Goal: Task Accomplishment & Management: Manage account settings

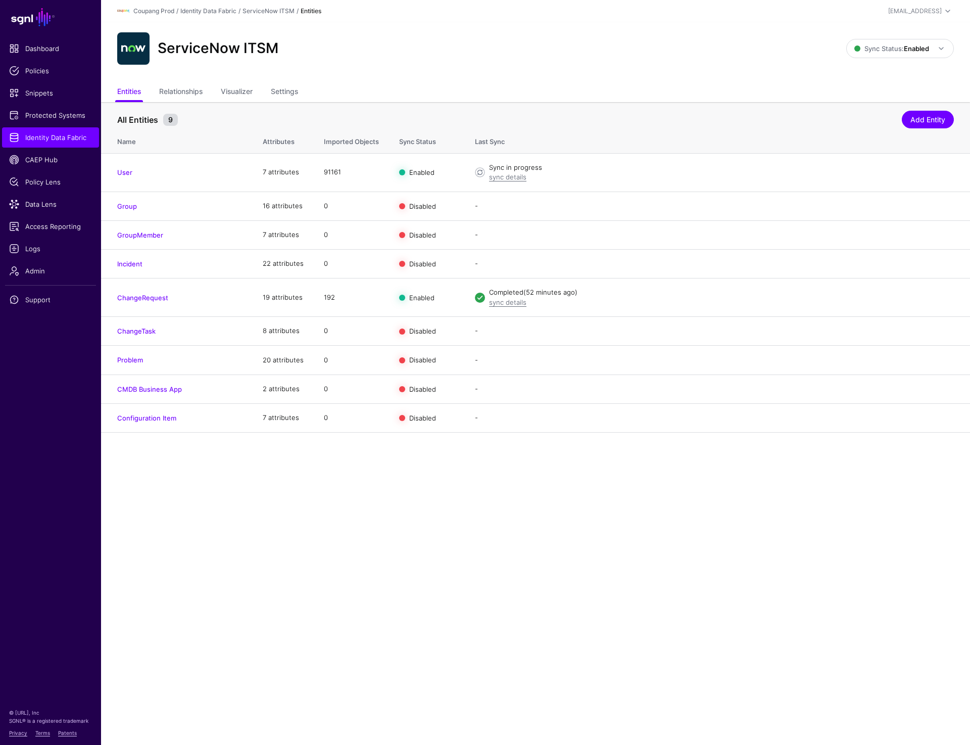
click at [560, 67] on div "ServiceNow ITSM Sync Status: Enabled Enabled Syncing active for all configured …" at bounding box center [535, 52] width 869 height 61
click at [908, 171] on link "Edit" at bounding box center [909, 172] width 12 height 8
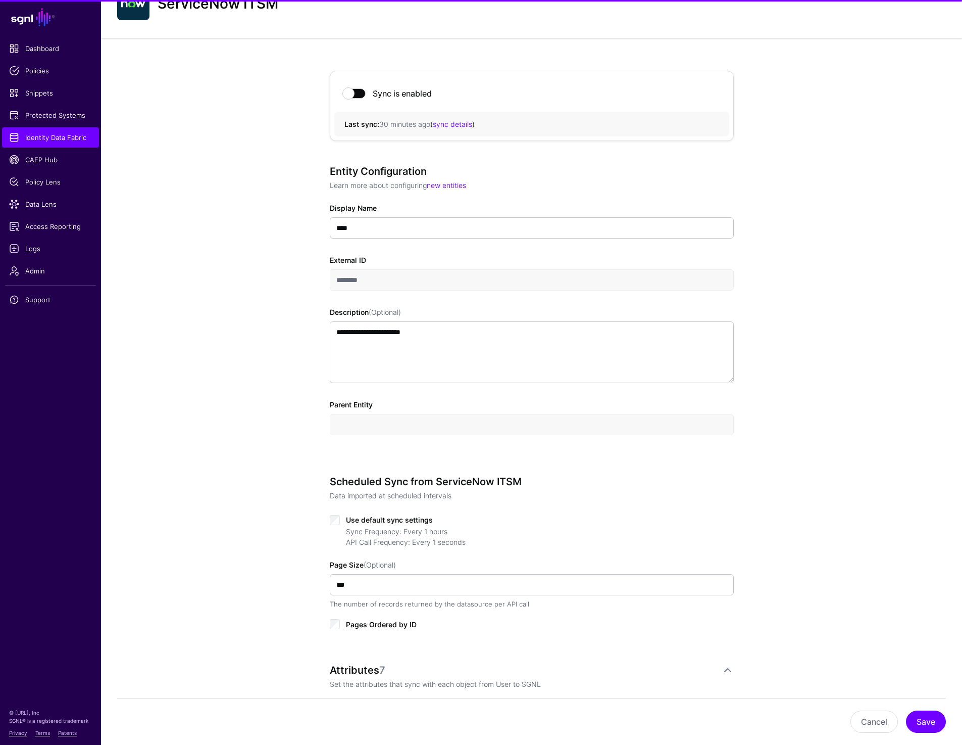
scroll to position [55, 0]
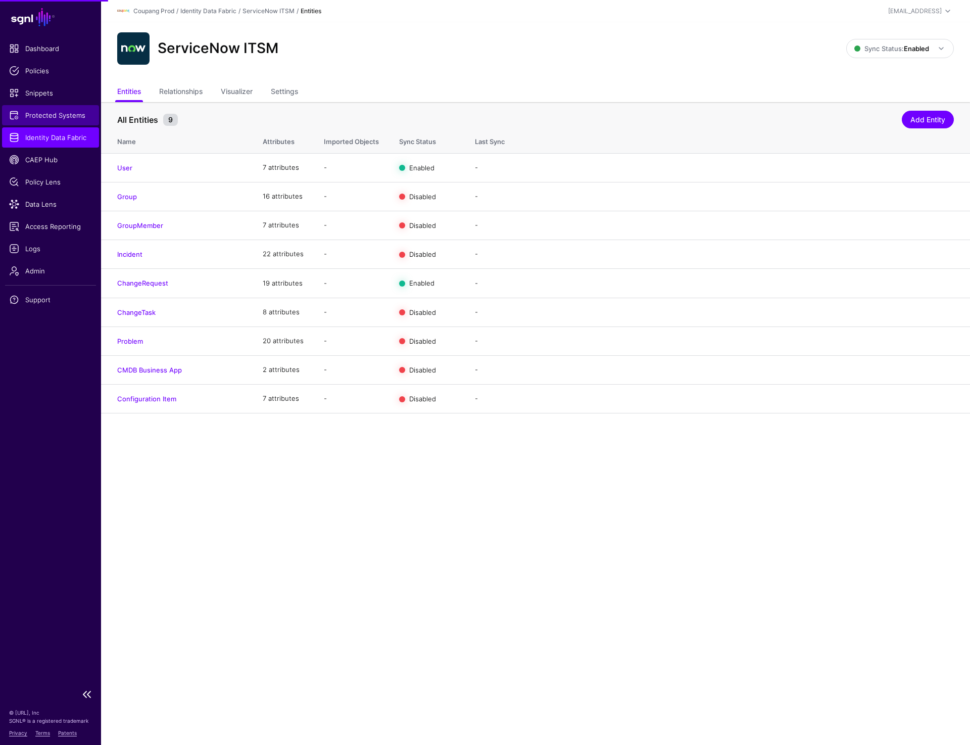
click at [42, 118] on span "Protected Systems" at bounding box center [50, 115] width 83 height 10
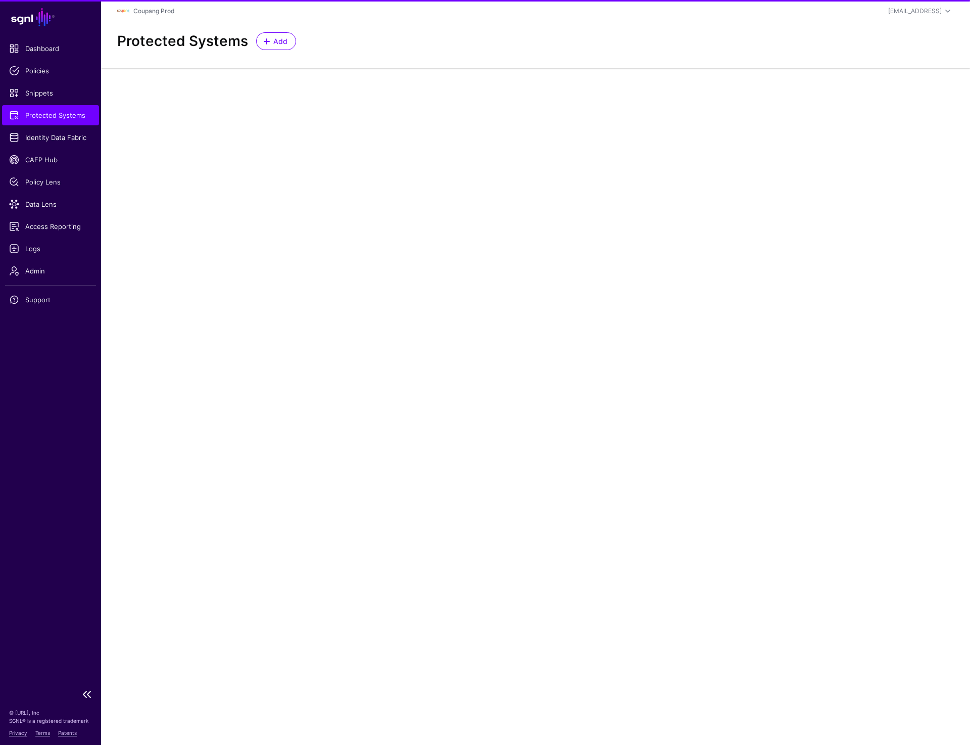
click at [54, 148] on ul "Dashboard Policies Snippets Protected Systems Identity Data Fabric CAEP Hub Pol…" at bounding box center [50, 360] width 101 height 645
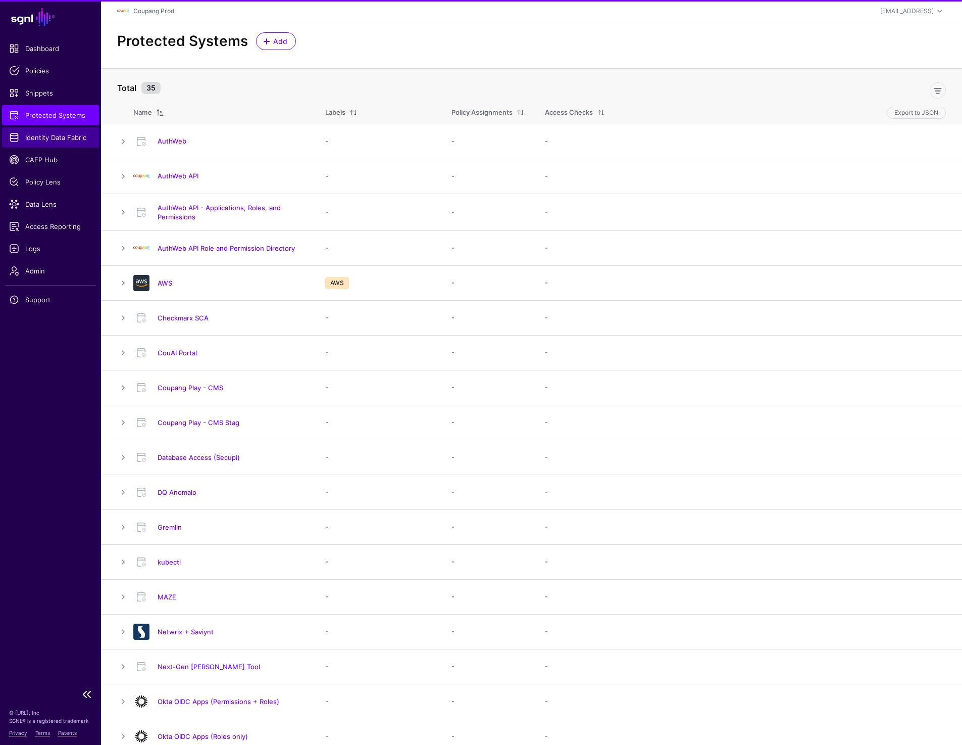
click at [54, 145] on link "Identity Data Fabric" at bounding box center [50, 137] width 97 height 20
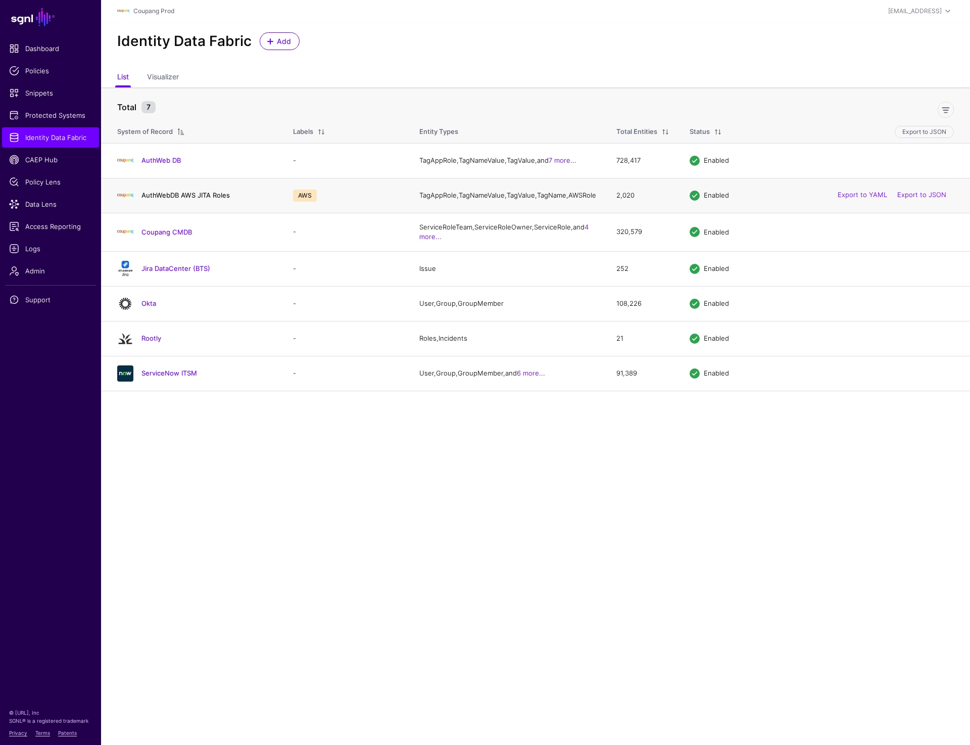
click at [175, 198] on link "AuthWebDB AWS JITA Roles" at bounding box center [185, 195] width 88 height 8
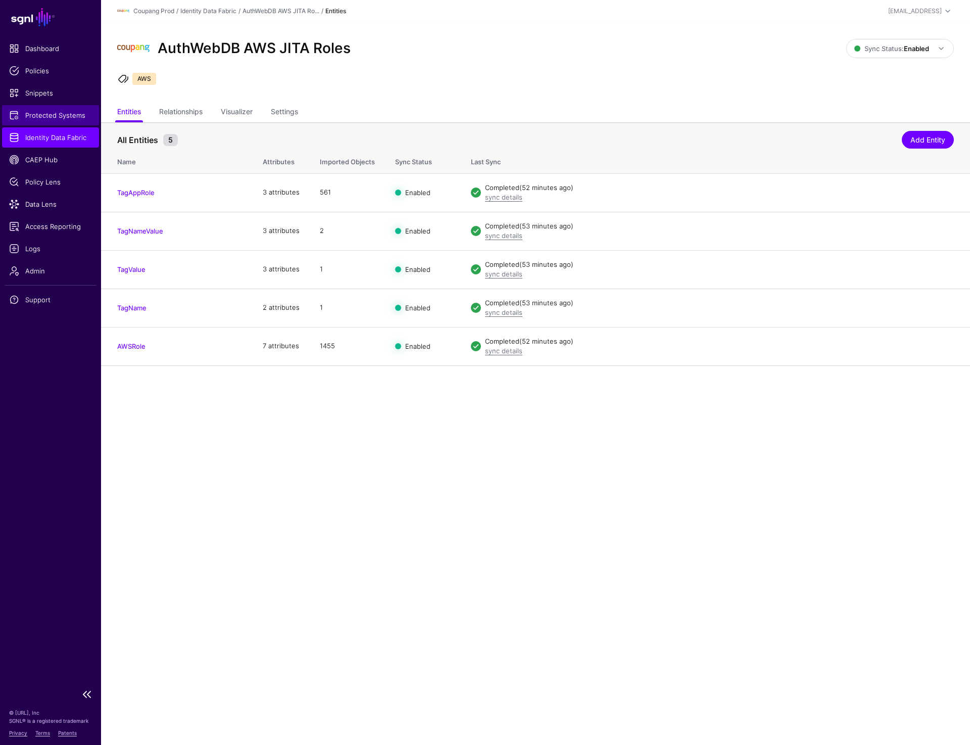
click at [48, 111] on span "Protected Systems" at bounding box center [50, 115] width 83 height 10
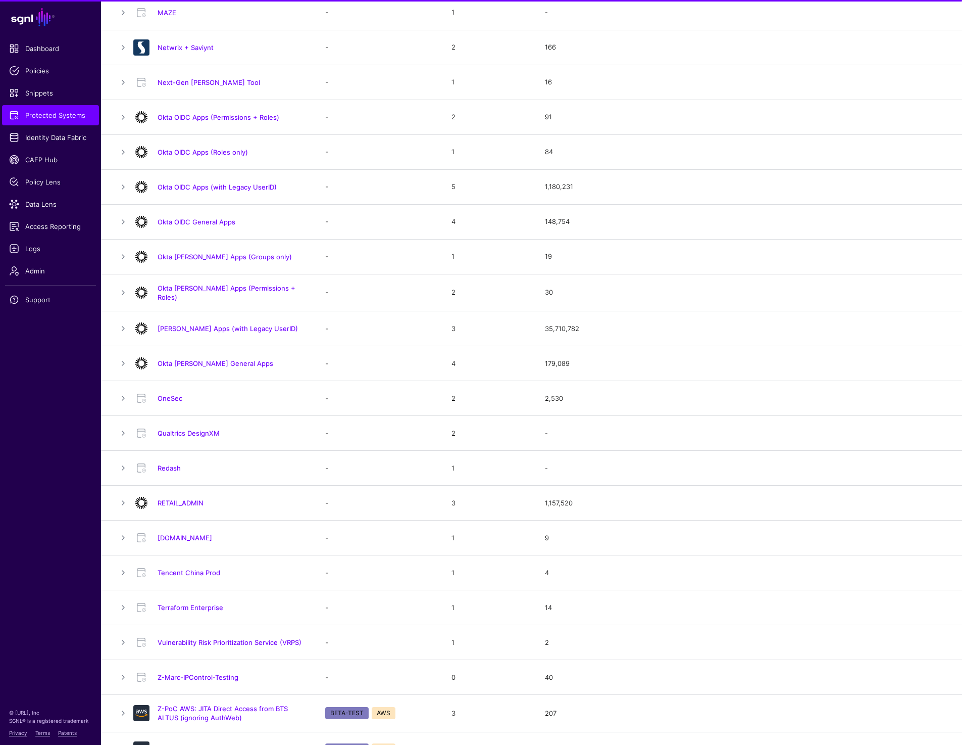
scroll to position [604, 0]
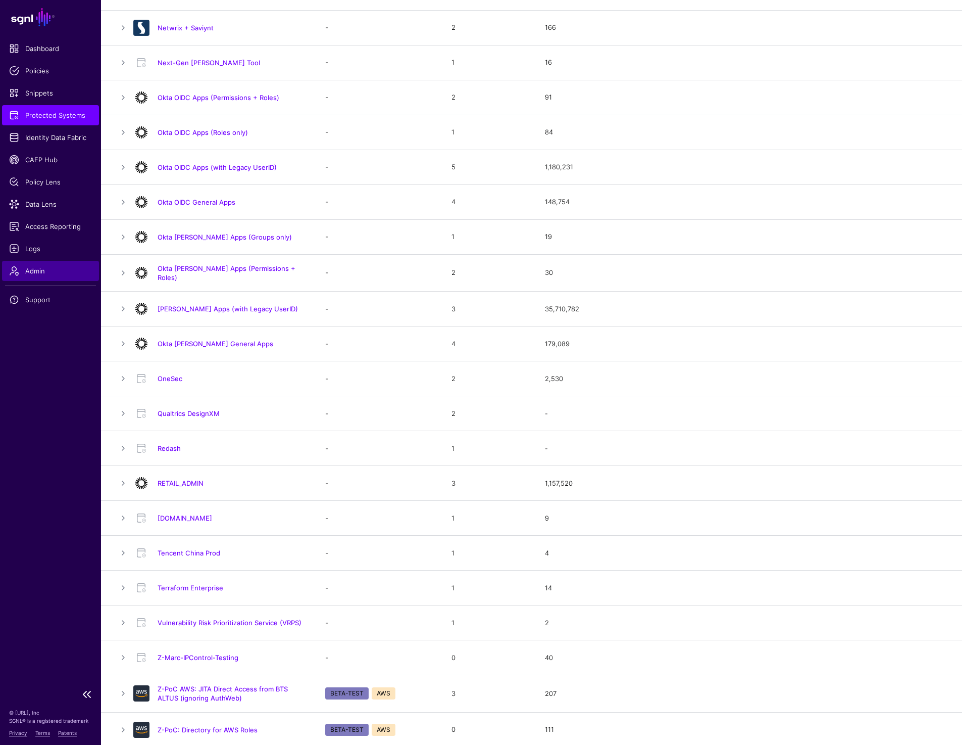
click at [39, 263] on link "Admin" at bounding box center [50, 271] width 97 height 20
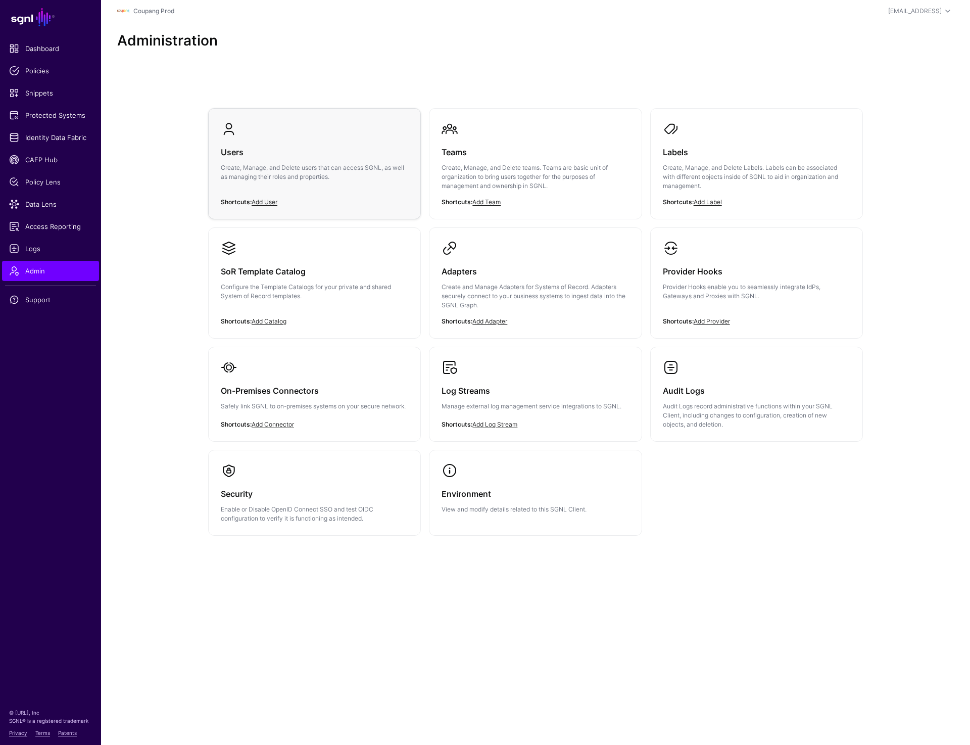
click at [295, 157] on h3 "Users" at bounding box center [314, 152] width 187 height 14
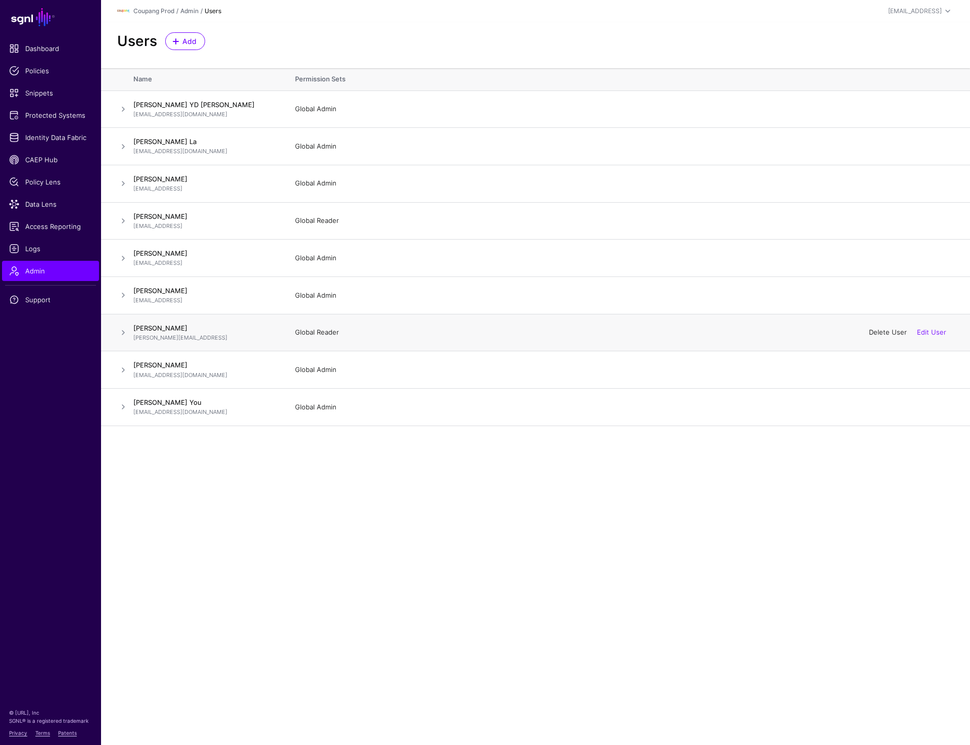
click at [880, 332] on link "Delete User" at bounding box center [888, 332] width 38 height 8
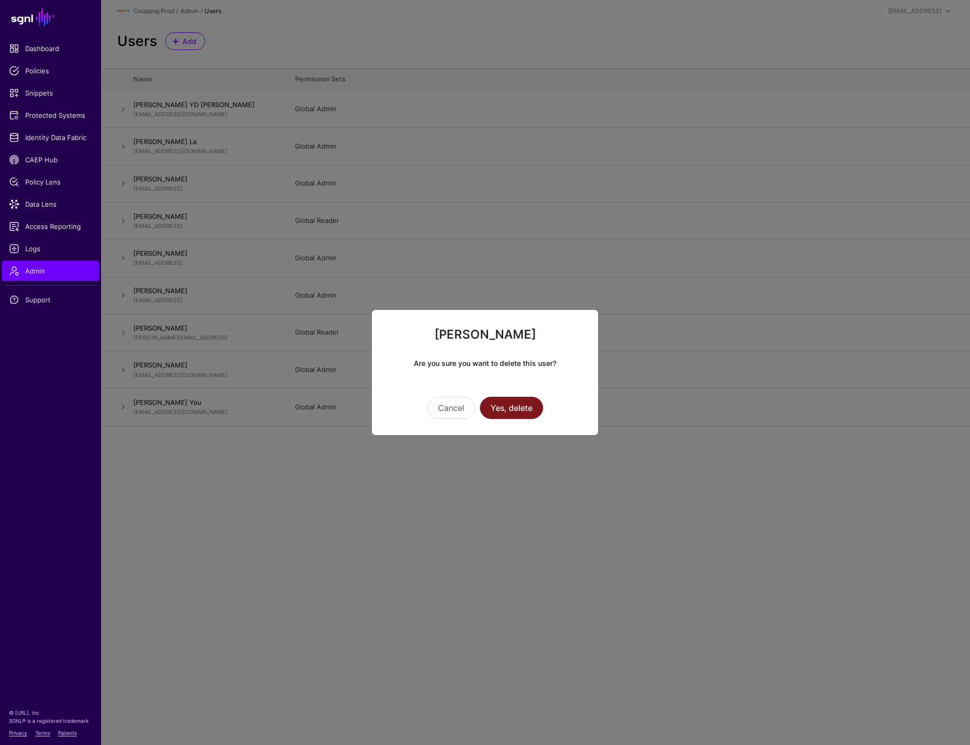
click at [497, 413] on button "Yes, delete" at bounding box center [511, 408] width 63 height 22
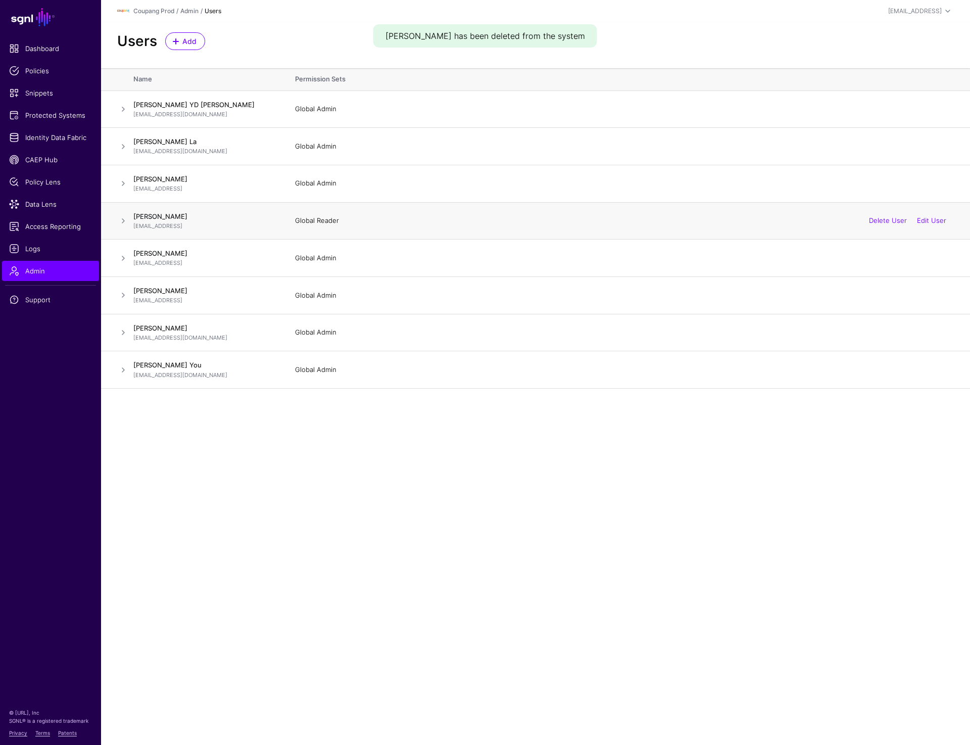
click at [123, 218] on span at bounding box center [123, 221] width 12 height 12
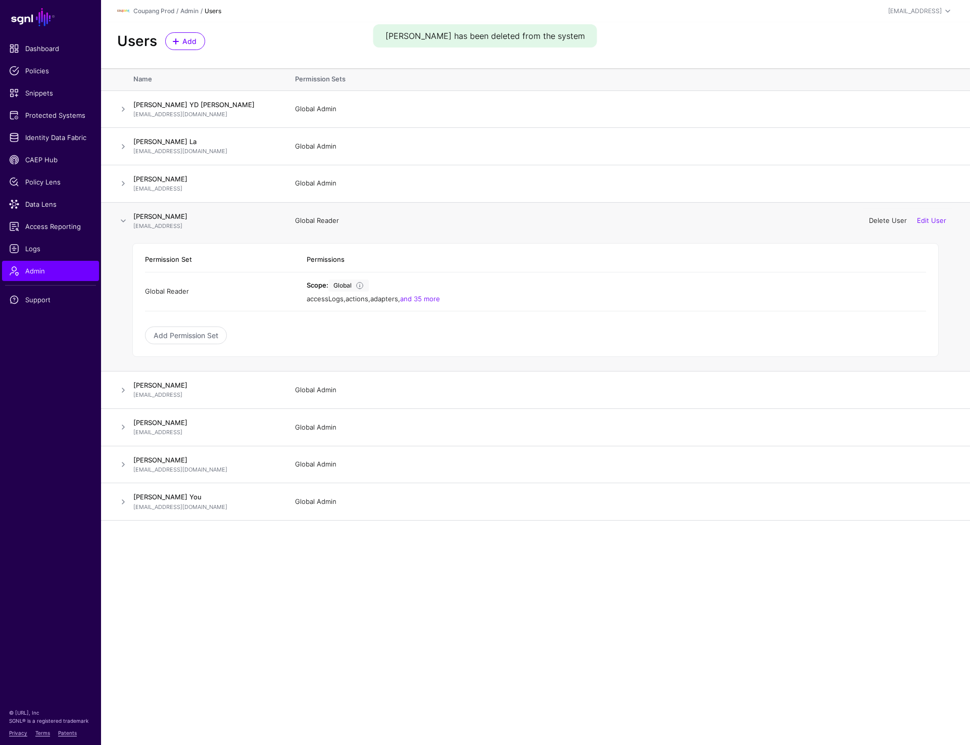
click at [894, 221] on link "Delete User" at bounding box center [888, 220] width 38 height 8
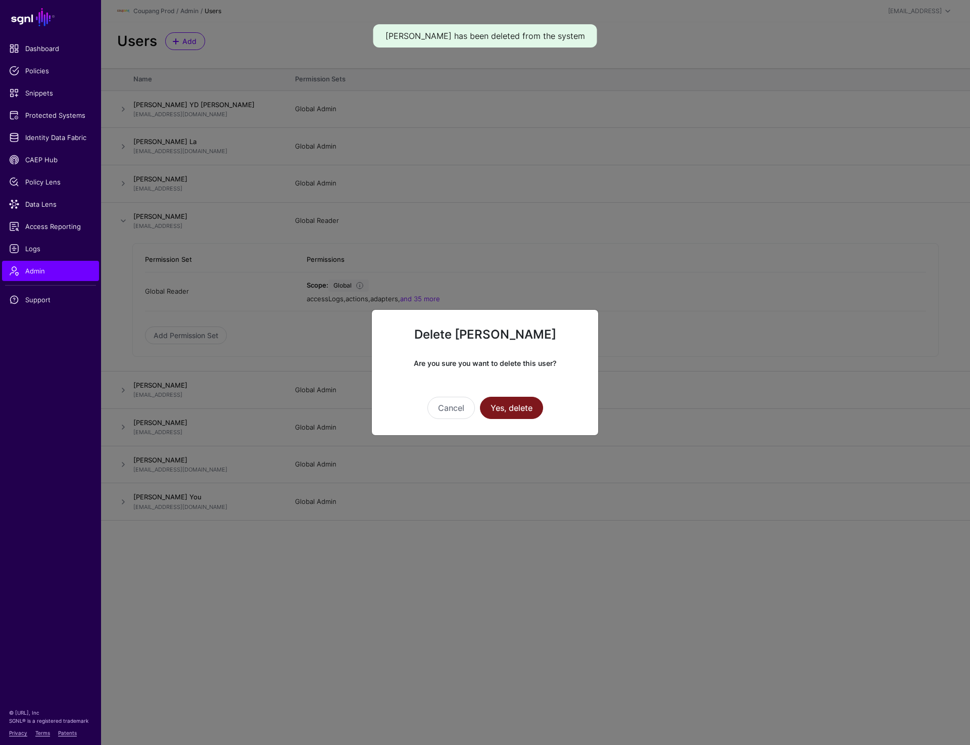
click at [525, 405] on button "Yes, delete" at bounding box center [511, 408] width 63 height 22
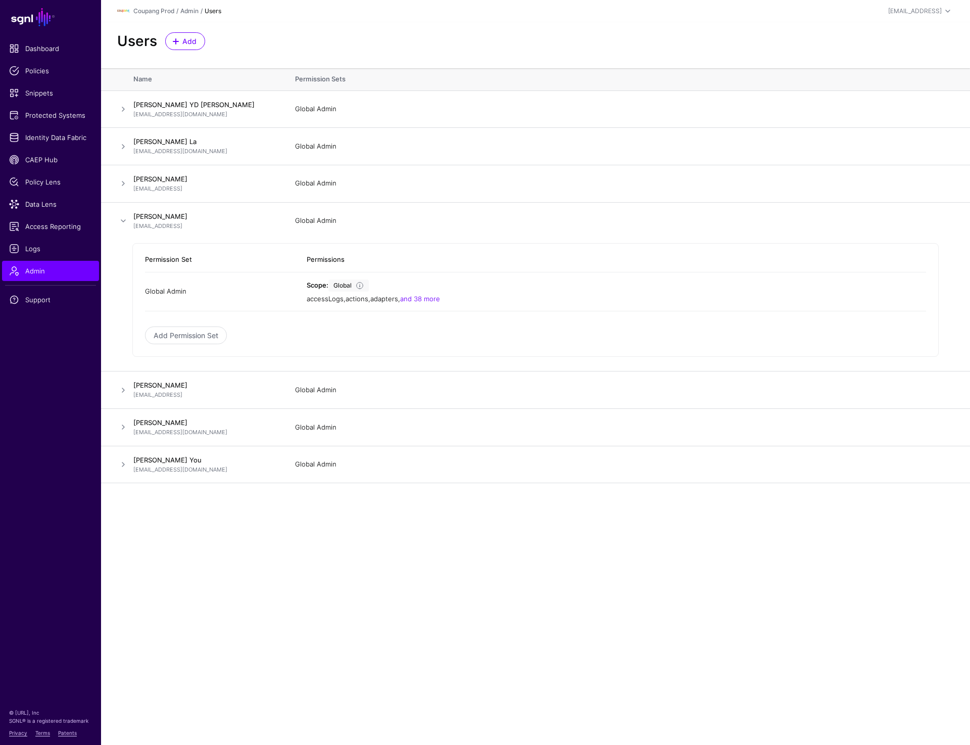
click at [370, 43] on div "Users Add" at bounding box center [535, 41] width 845 height 18
click at [268, 36] on div "Users Add" at bounding box center [535, 41] width 845 height 18
click at [63, 113] on span "Protected Systems" at bounding box center [50, 115] width 83 height 10
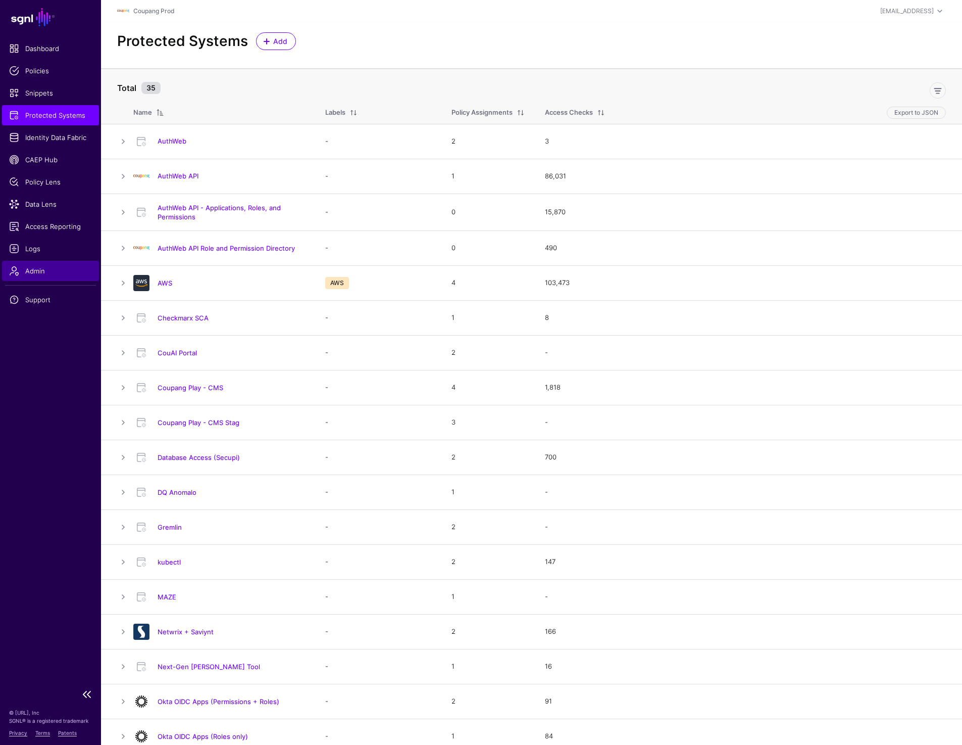
click at [46, 262] on link "Admin" at bounding box center [50, 271] width 97 height 20
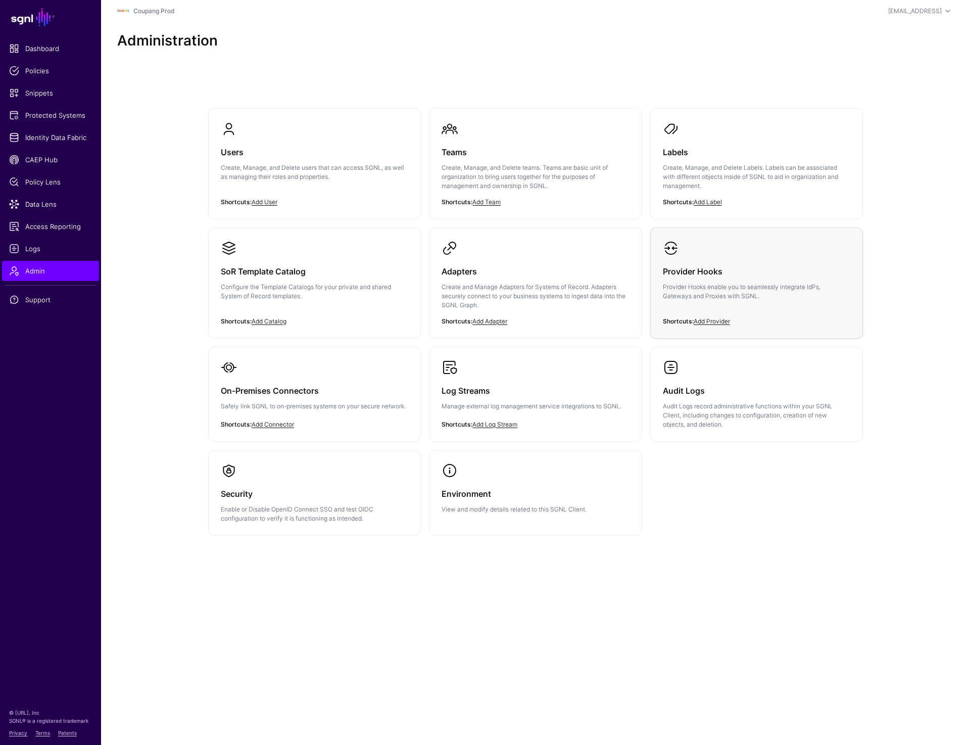
click at [664, 301] on div "Provider Hooks Provider Hooks enable you to seamlessly integrate IdPs, Gateways…" at bounding box center [756, 286] width 187 height 61
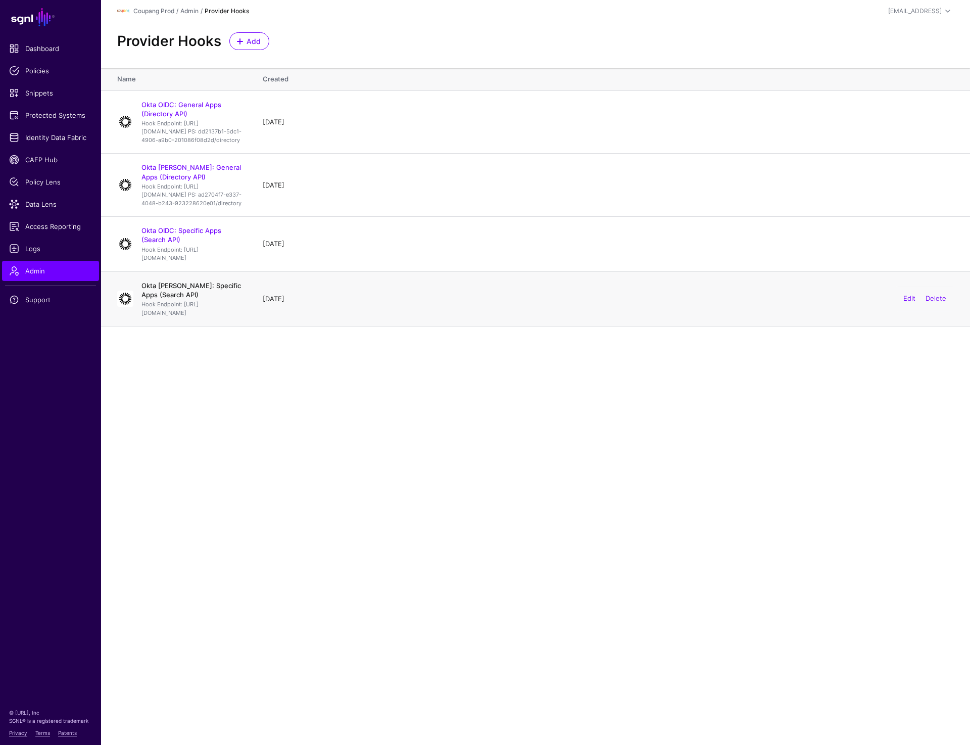
click at [173, 299] on link "Okta SAML: Specific Apps (Search API)" at bounding box center [191, 289] width 100 height 17
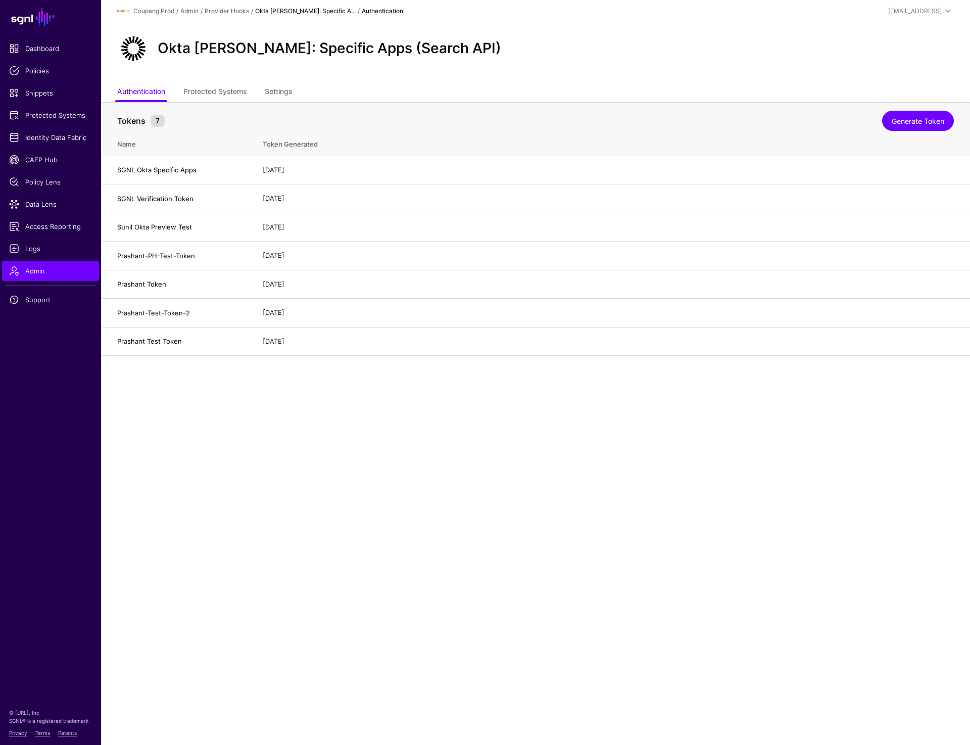
click at [221, 103] on th "Tokens 7 Generate Token" at bounding box center [535, 115] width 869 height 27
click at [223, 85] on link "Protected Systems" at bounding box center [214, 92] width 63 height 19
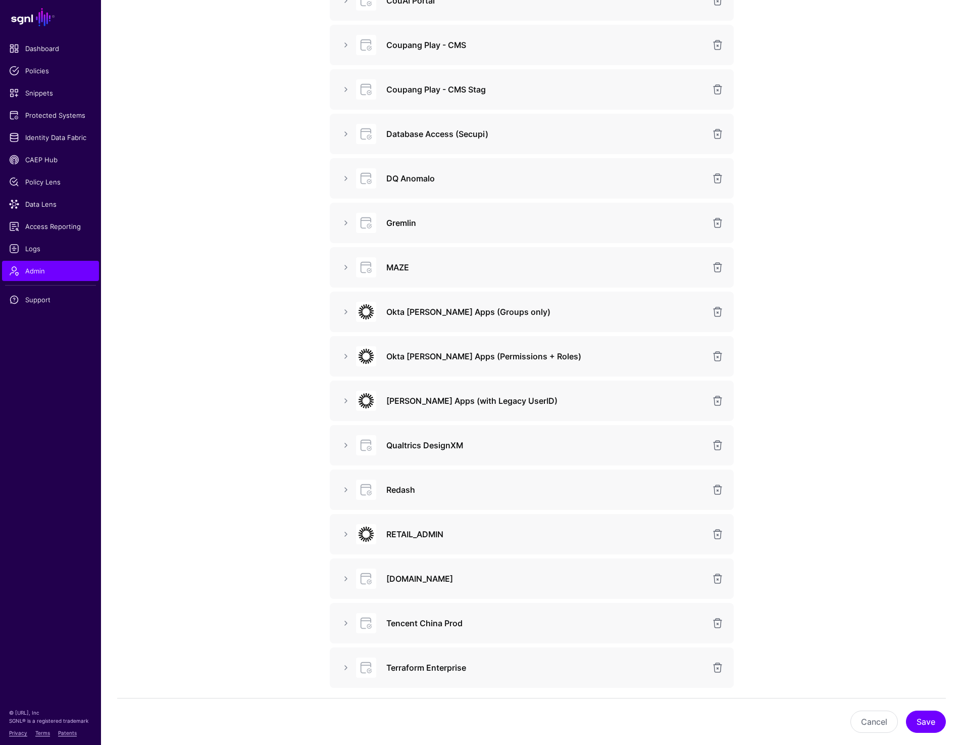
scroll to position [435, 0]
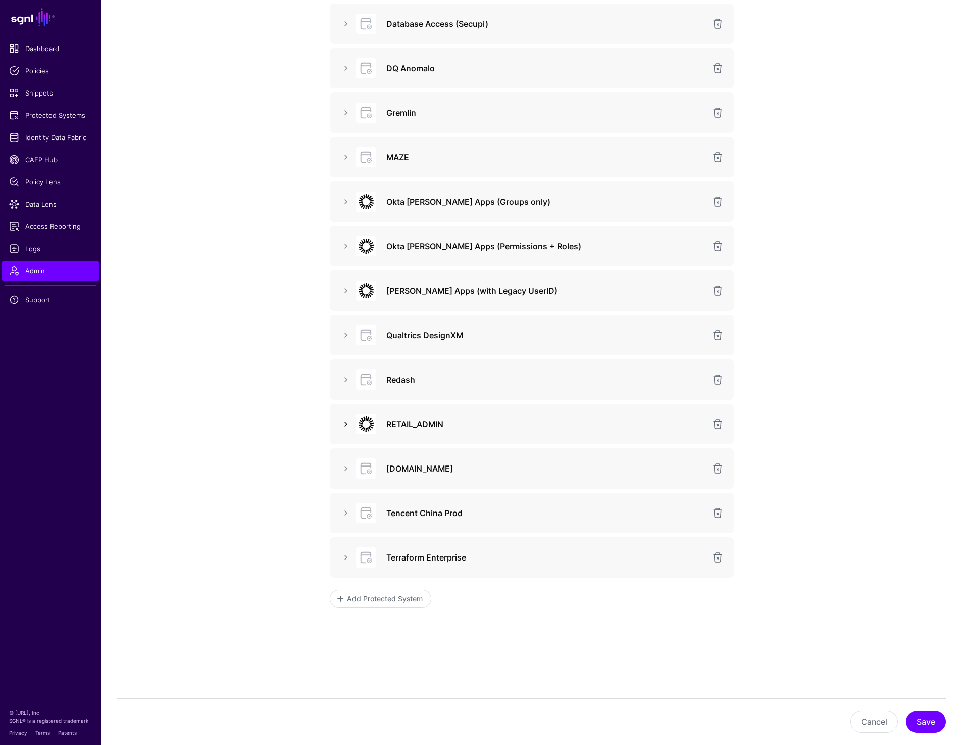
click at [342, 427] on link at bounding box center [346, 424] width 12 height 12
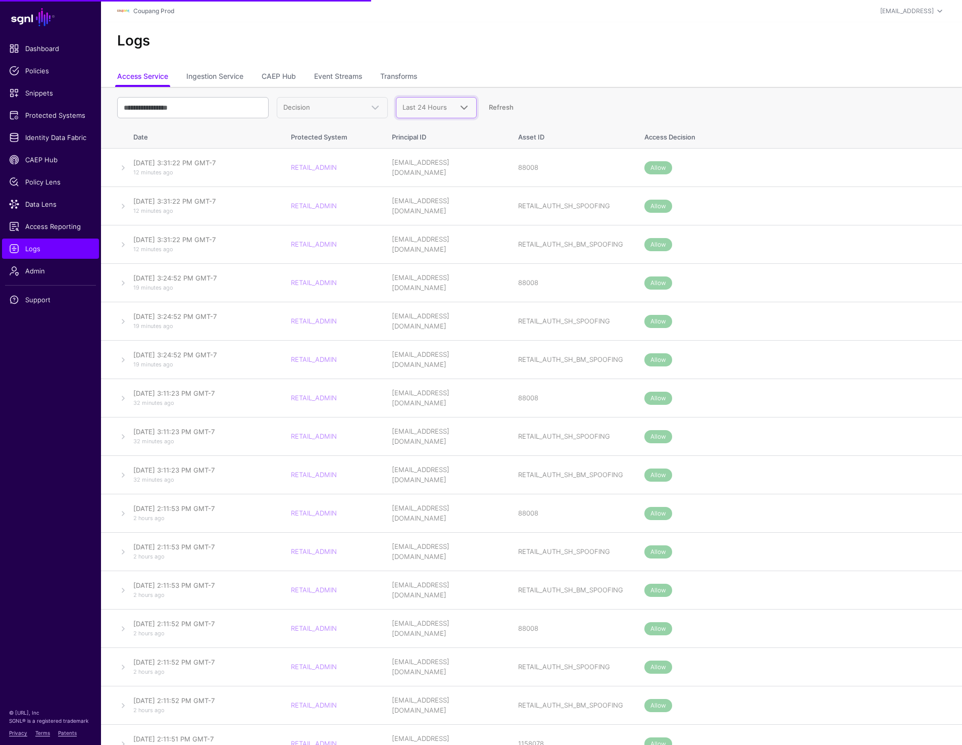
click at [449, 112] on span "Last 24 Hours" at bounding box center [428, 108] width 50 height 10
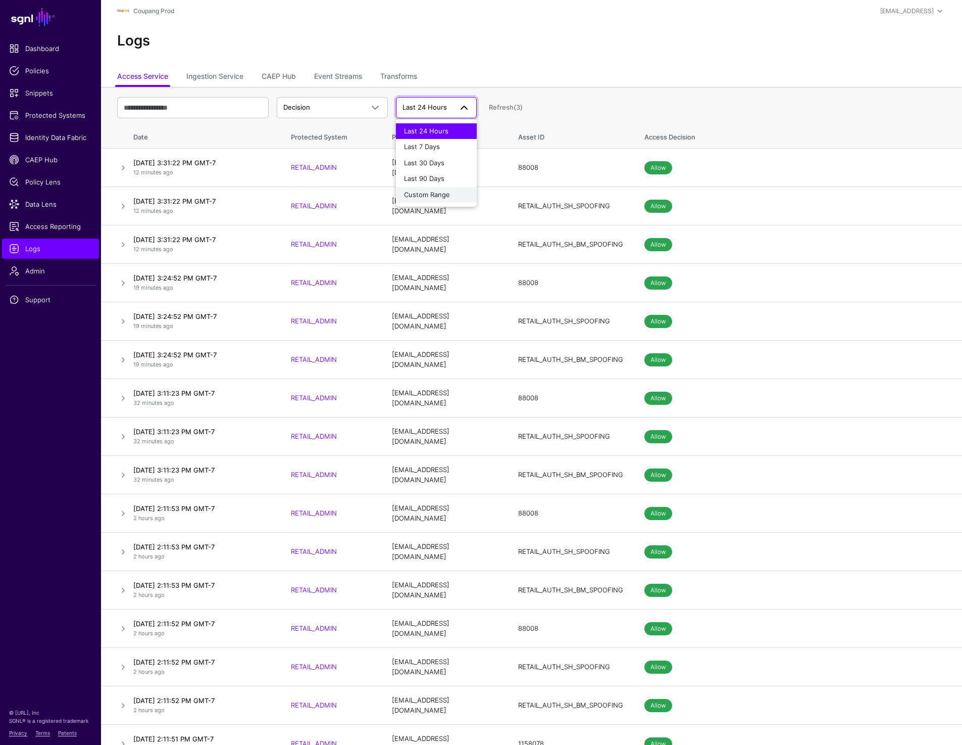
click at [437, 197] on span "Custom Range" at bounding box center [427, 194] width 46 height 8
select select "*"
select select "****"
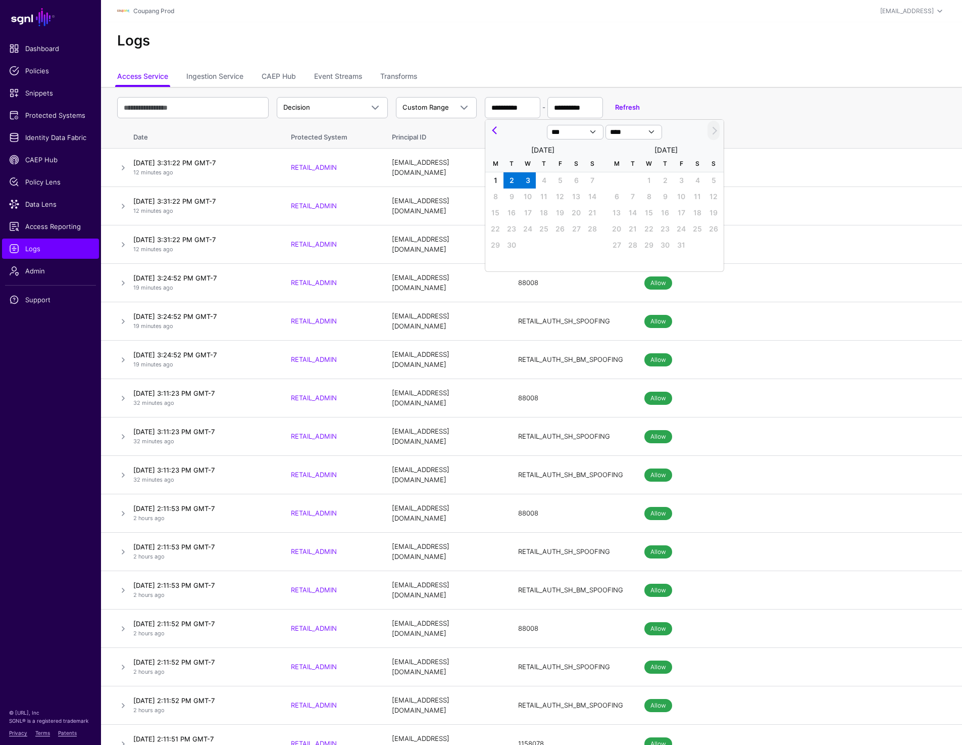
click at [513, 180] on span "2" at bounding box center [512, 180] width 16 height 16
click at [495, 177] on span "1" at bounding box center [495, 180] width 16 height 16
type input "**********"
click at [513, 178] on span "2" at bounding box center [512, 180] width 16 height 16
type input "**********"
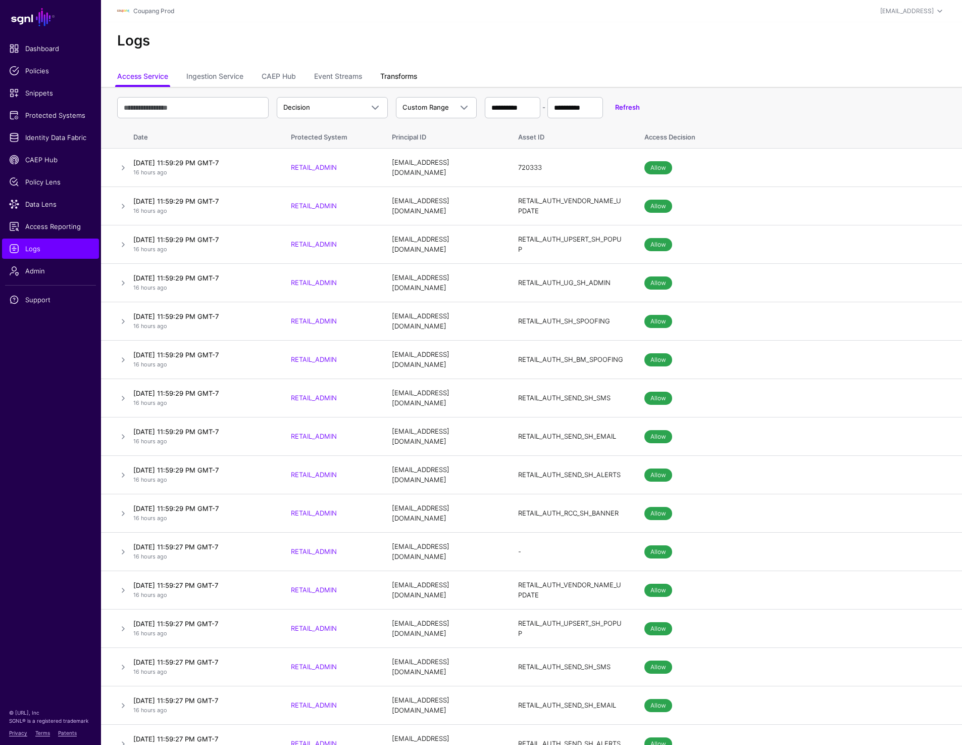
click at [393, 74] on link "Transforms" at bounding box center [398, 77] width 37 height 19
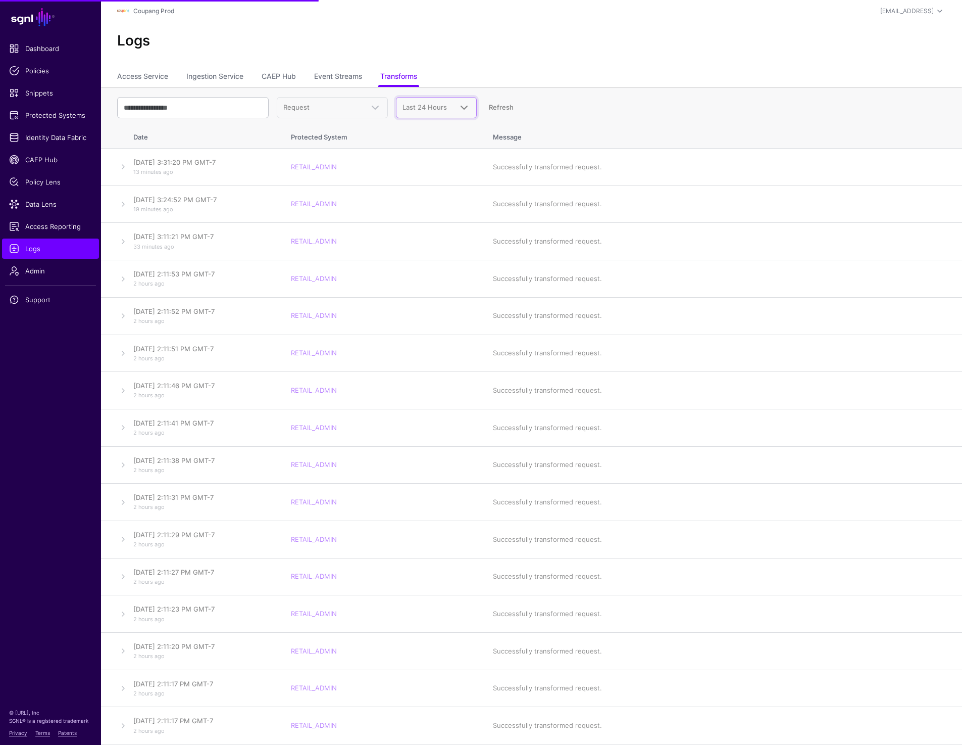
click at [445, 109] on span "Last 24 Hours" at bounding box center [425, 107] width 44 height 8
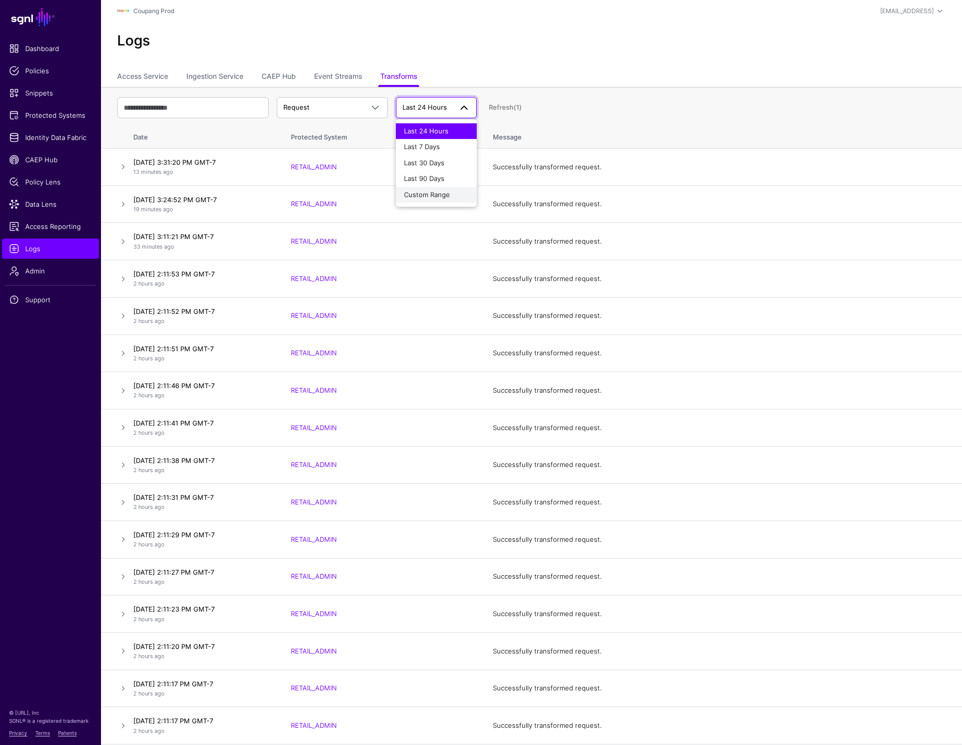
click at [445, 198] on span "Custom Range" at bounding box center [427, 194] width 46 height 8
select select "*"
select select "****"
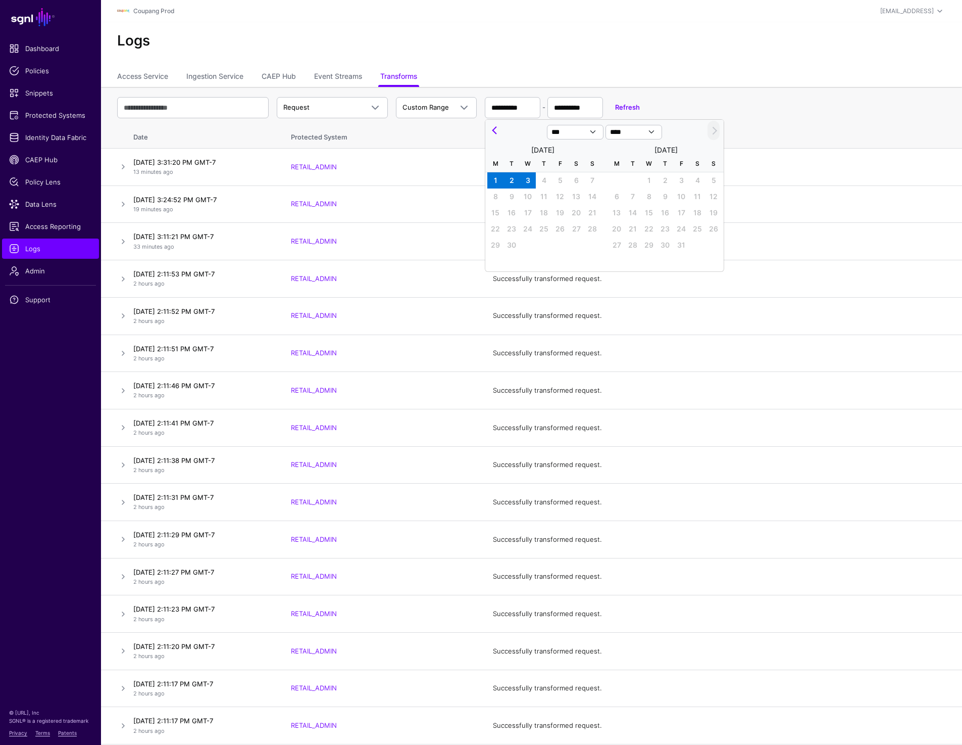
click at [500, 180] on span "1" at bounding box center [495, 180] width 16 height 16
type input "**********"
click at [508, 180] on span "2" at bounding box center [512, 180] width 16 height 16
type input "**********"
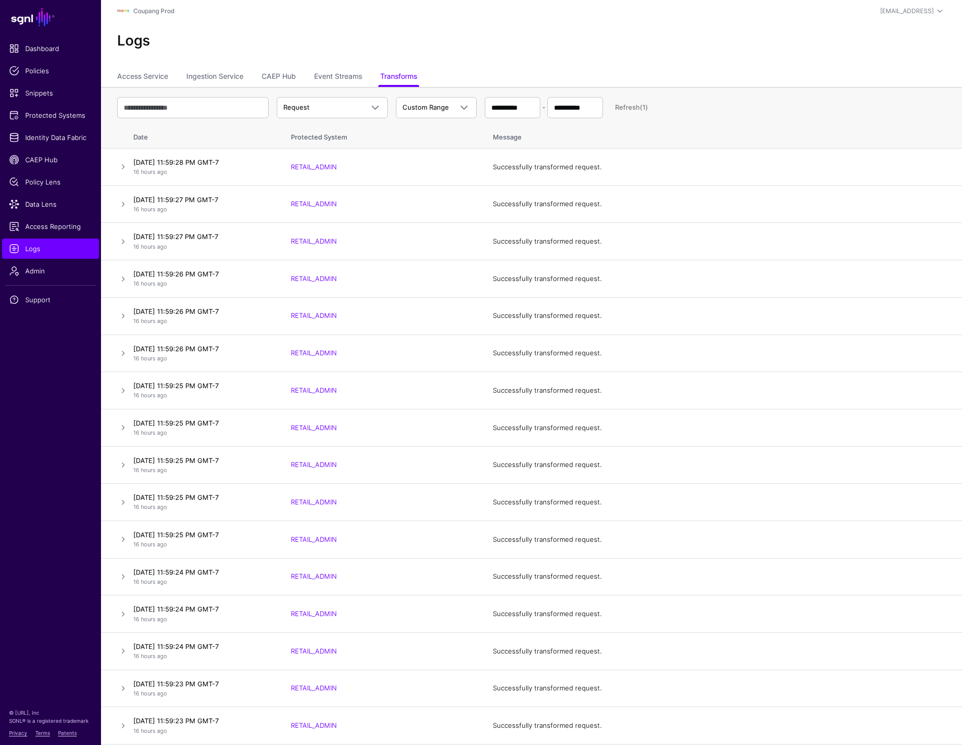
click at [708, 39] on h2 "Logs" at bounding box center [531, 40] width 829 height 17
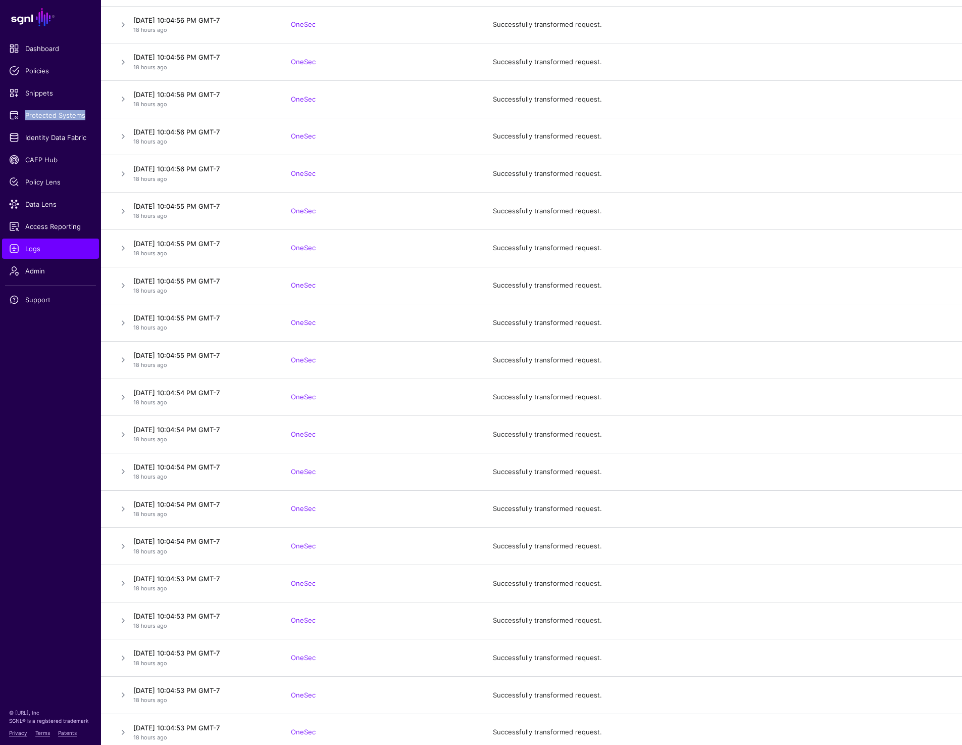
scroll to position [35246, 0]
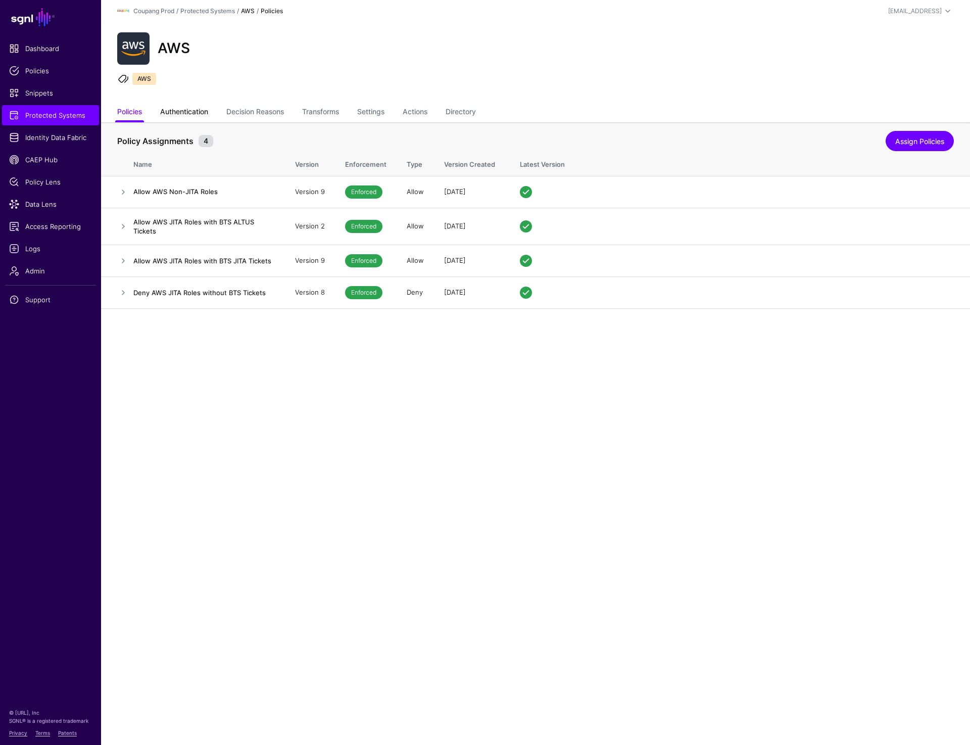
click at [192, 111] on link "Authentication" at bounding box center [184, 112] width 48 height 19
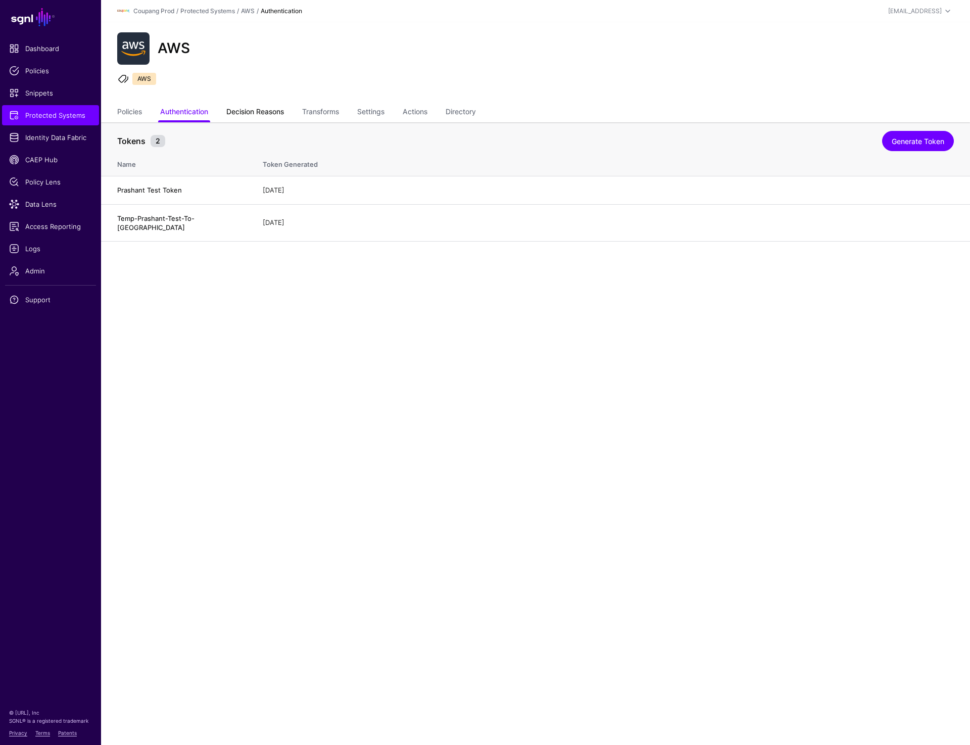
click at [272, 110] on link "Decision Reasons" at bounding box center [255, 112] width 58 height 19
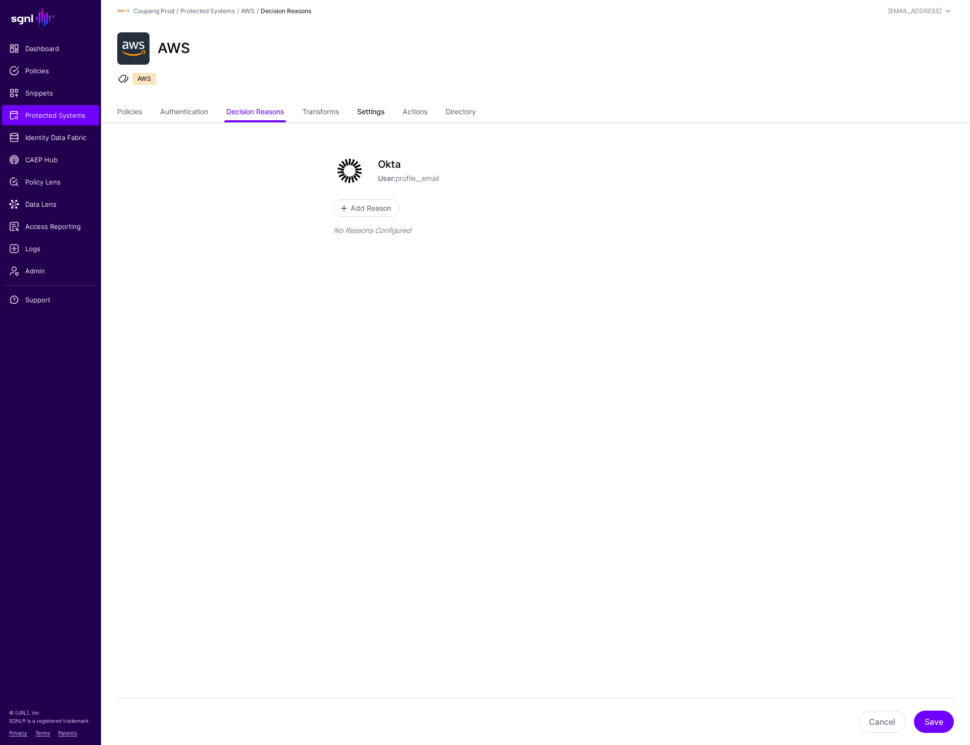
click at [368, 113] on link "Settings" at bounding box center [370, 112] width 27 height 19
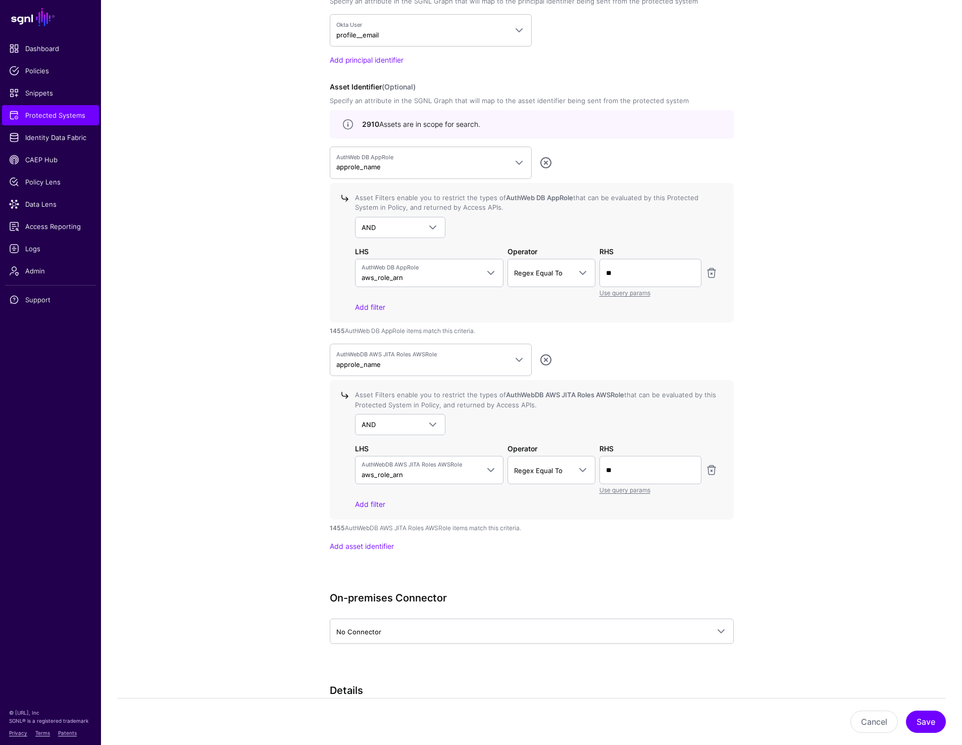
scroll to position [885, 0]
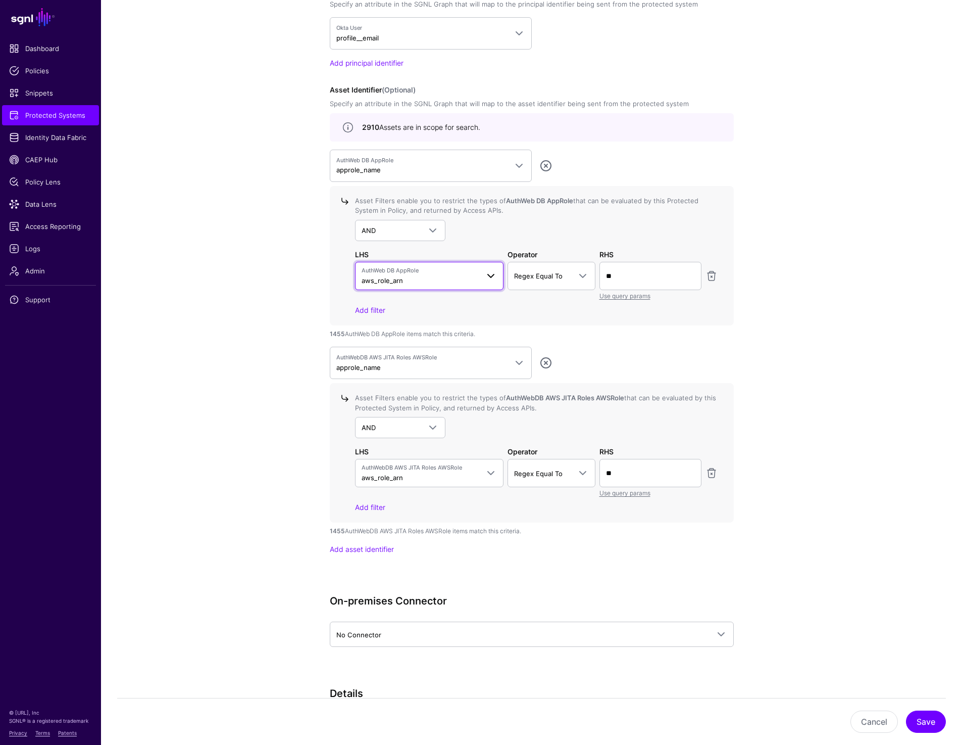
click at [448, 270] on span "AuthWeb DB AppRole" at bounding box center [421, 270] width 118 height 9
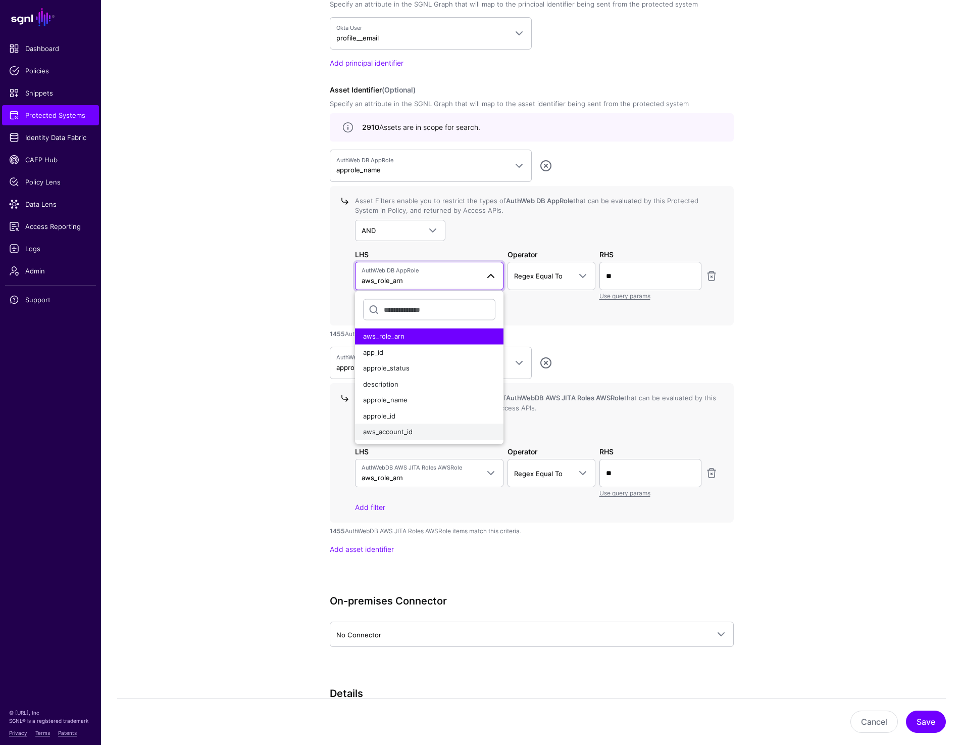
click at [399, 424] on button "aws_account_id" at bounding box center [429, 432] width 149 height 16
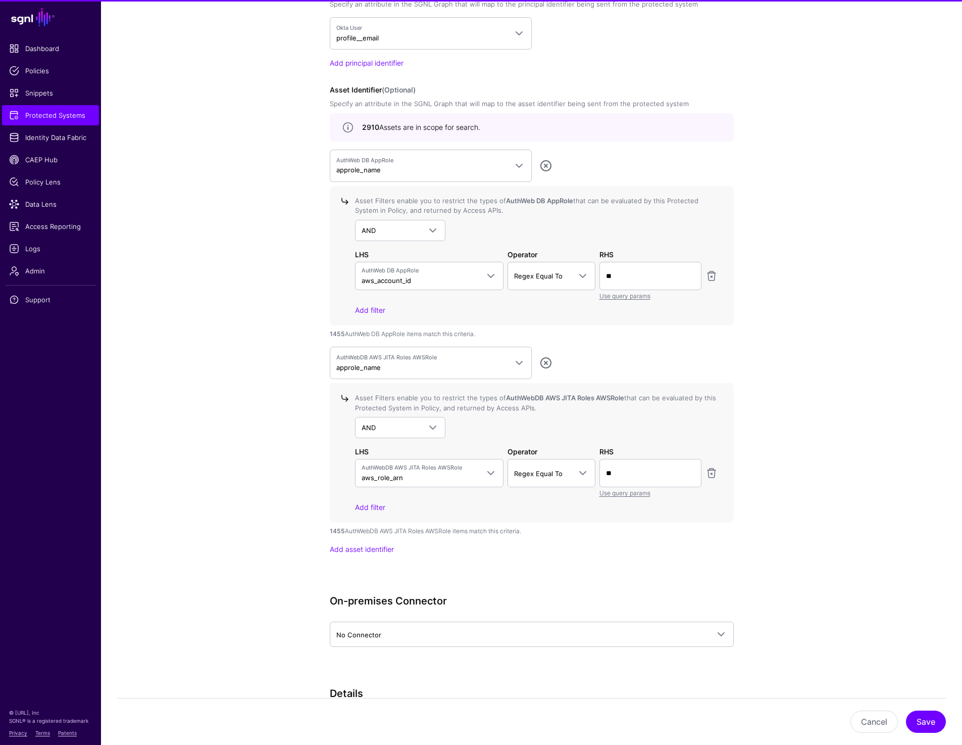
click at [821, 362] on app-integrations-details-form "**********" at bounding box center [531, 93] width 861 height 1712
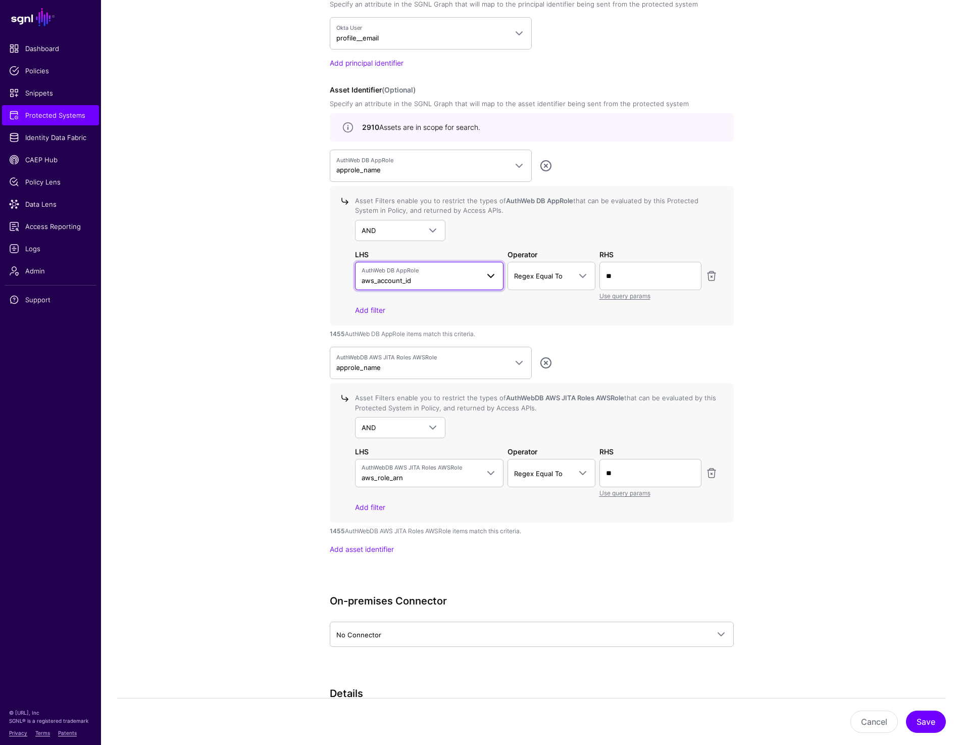
click at [413, 275] on span "AuthWeb DB AppRole aws_account_id" at bounding box center [421, 275] width 118 height 19
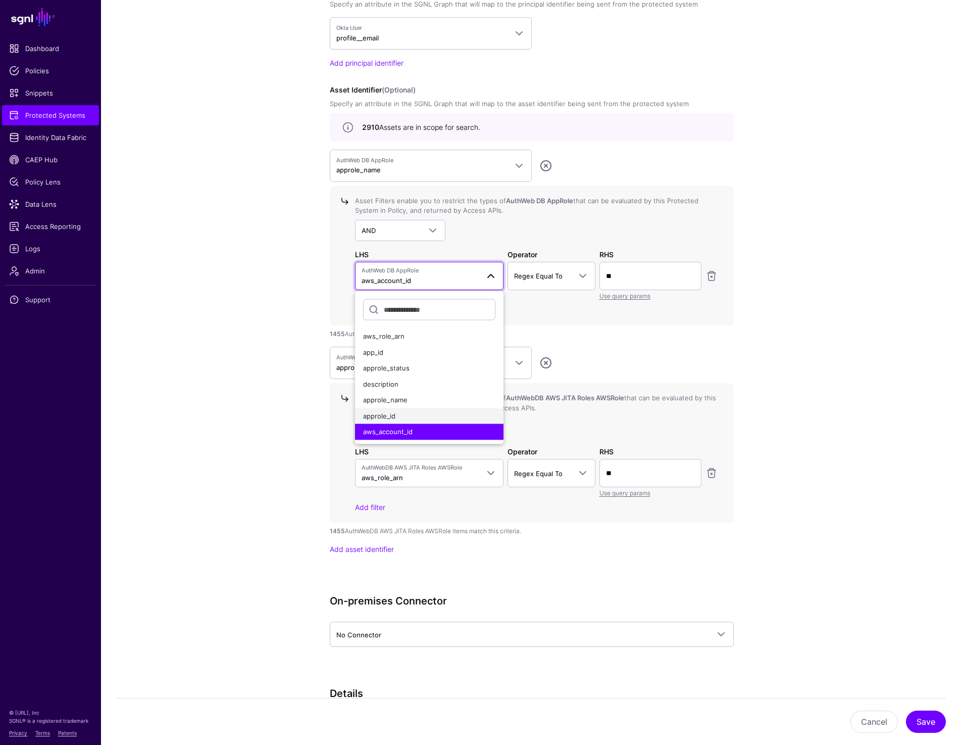
click at [390, 413] on span "approle_id" at bounding box center [379, 415] width 32 height 8
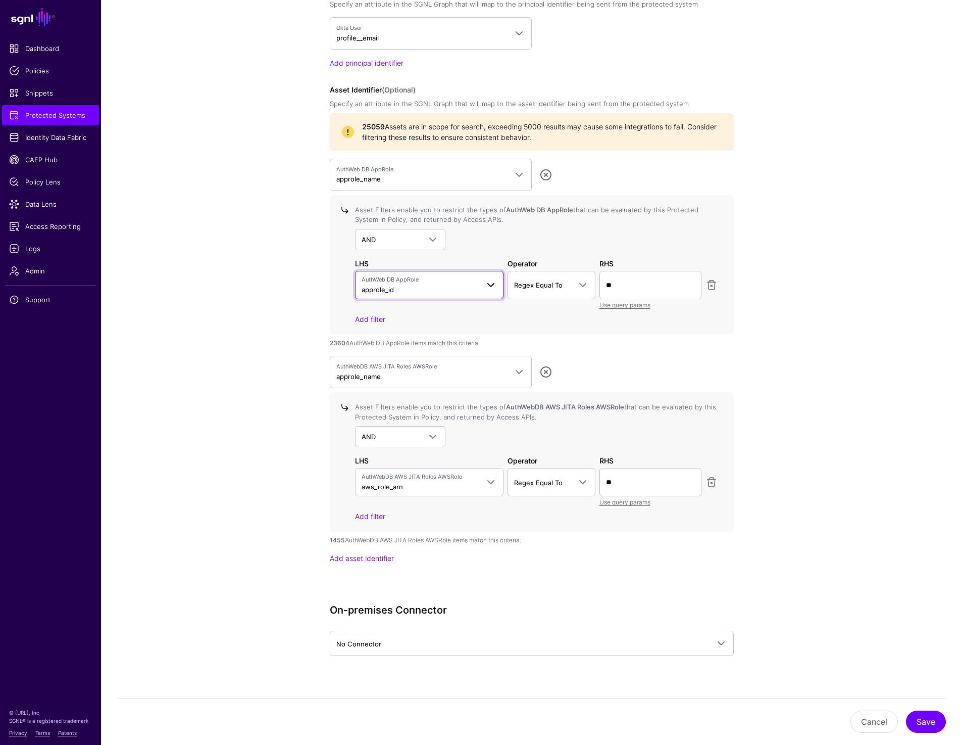
click at [431, 284] on span "AuthWeb DB AppRole approle_id" at bounding box center [421, 284] width 118 height 19
click at [385, 434] on button "aws_account_id" at bounding box center [429, 441] width 149 height 16
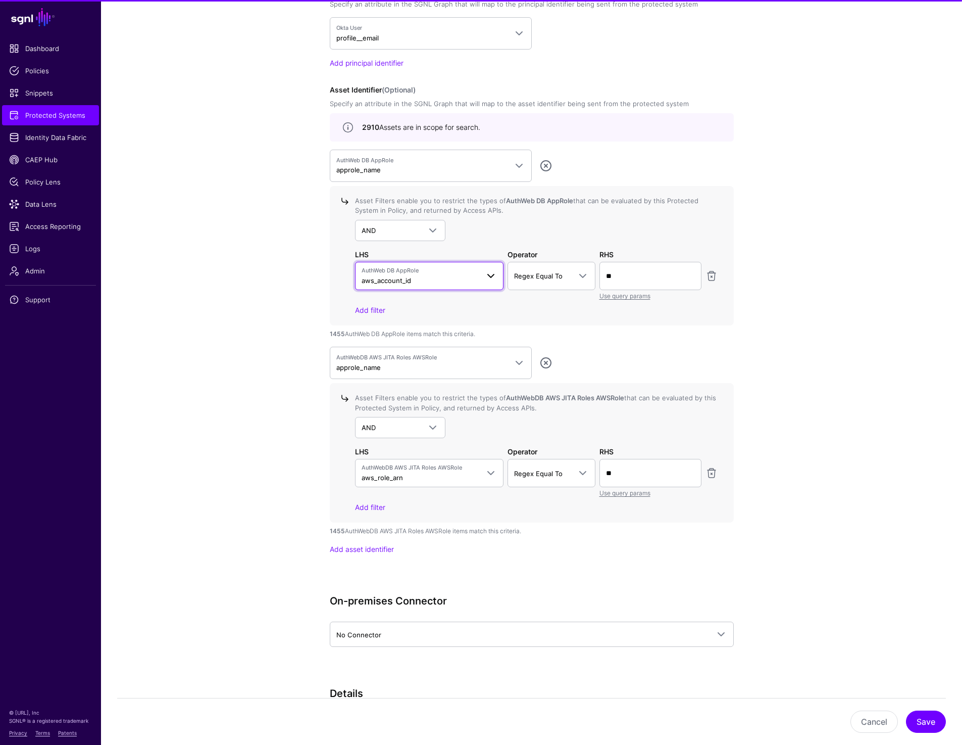
click at [418, 279] on span "AuthWeb DB AppRole aws_account_id" at bounding box center [421, 275] width 118 height 19
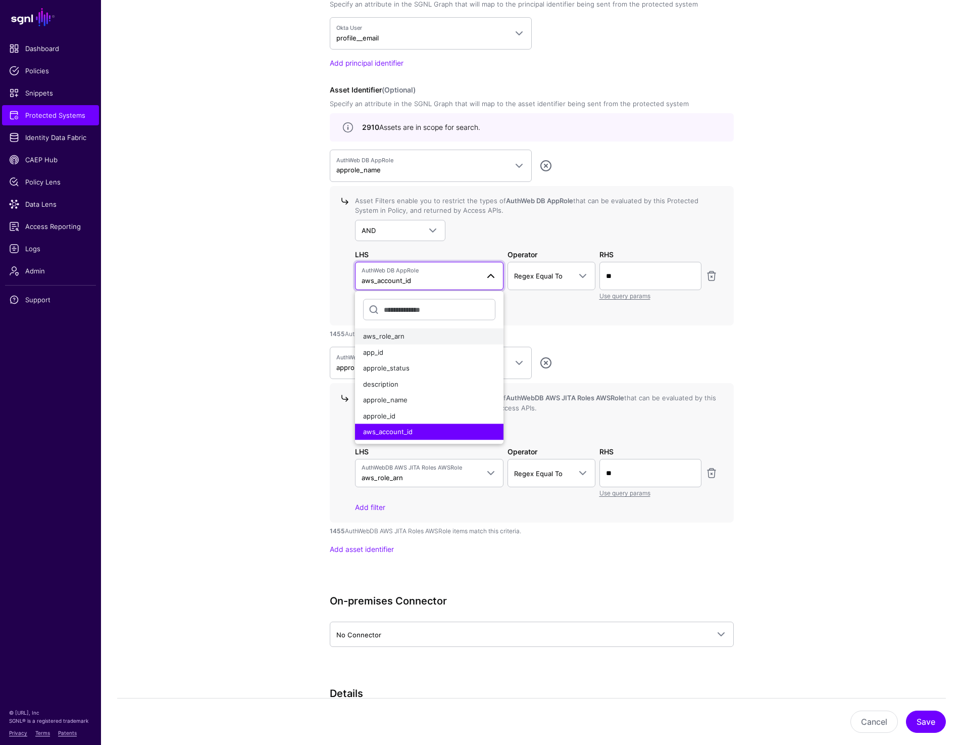
click at [395, 335] on span "aws_role_arn" at bounding box center [383, 336] width 41 height 8
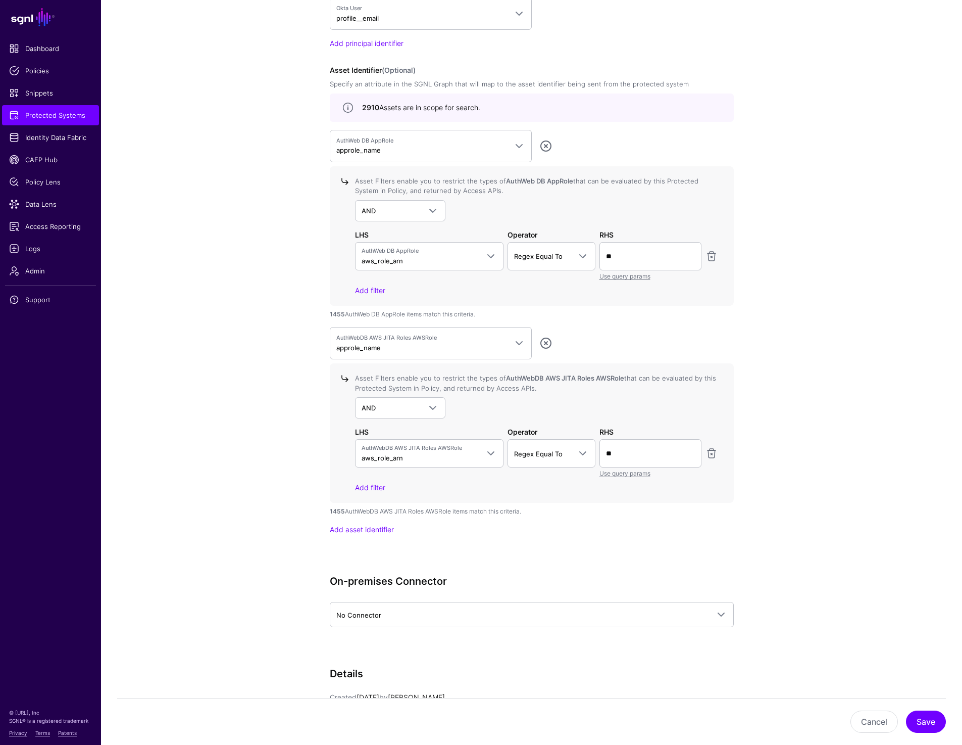
scroll to position [906, 0]
click at [407, 411] on link "AND" at bounding box center [400, 406] width 91 height 21
click at [383, 468] on div "AND NOT OR" at bounding box center [400, 446] width 91 height 56
click at [383, 460] on div "OR" at bounding box center [400, 462] width 75 height 10
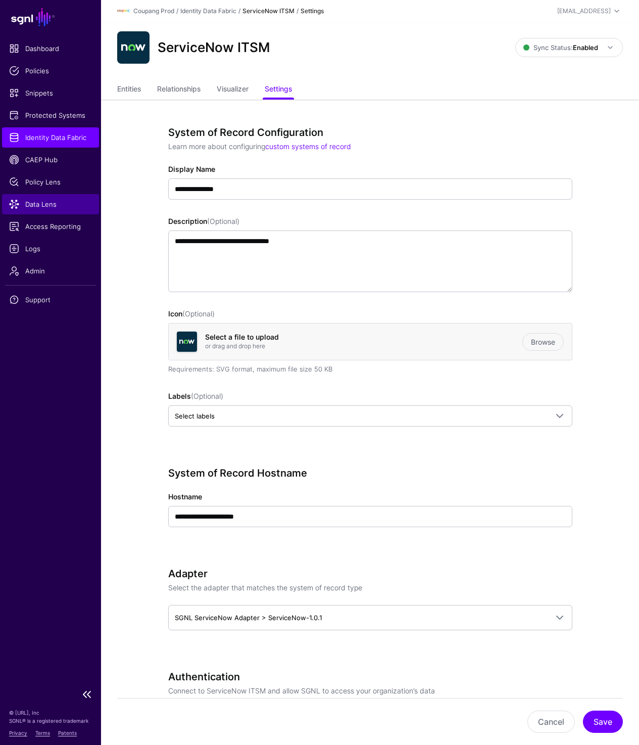
scroll to position [650, 0]
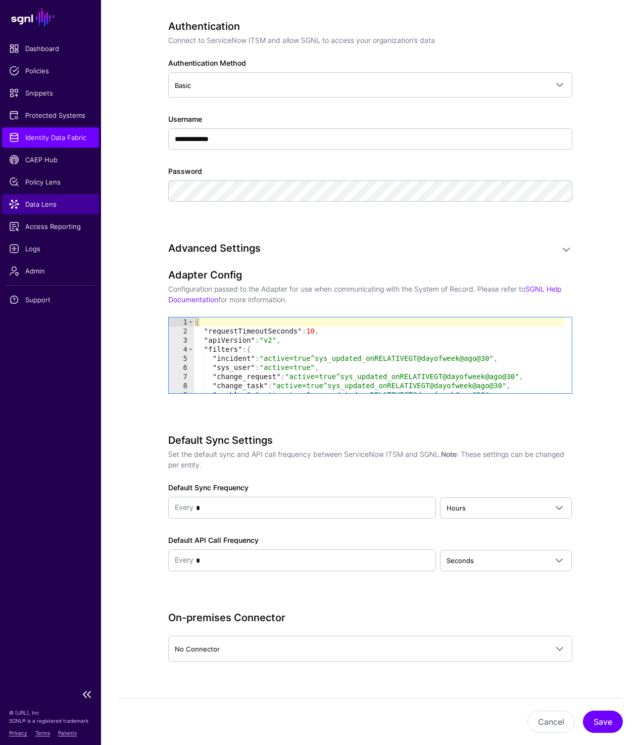
click at [29, 211] on link "Data Lens" at bounding box center [50, 204] width 97 height 20
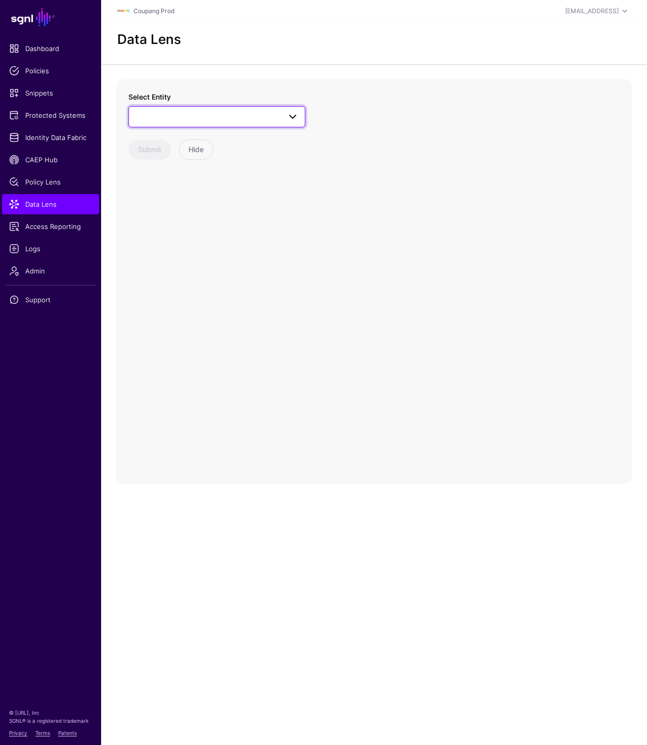
click at [261, 109] on link at bounding box center [216, 116] width 177 height 21
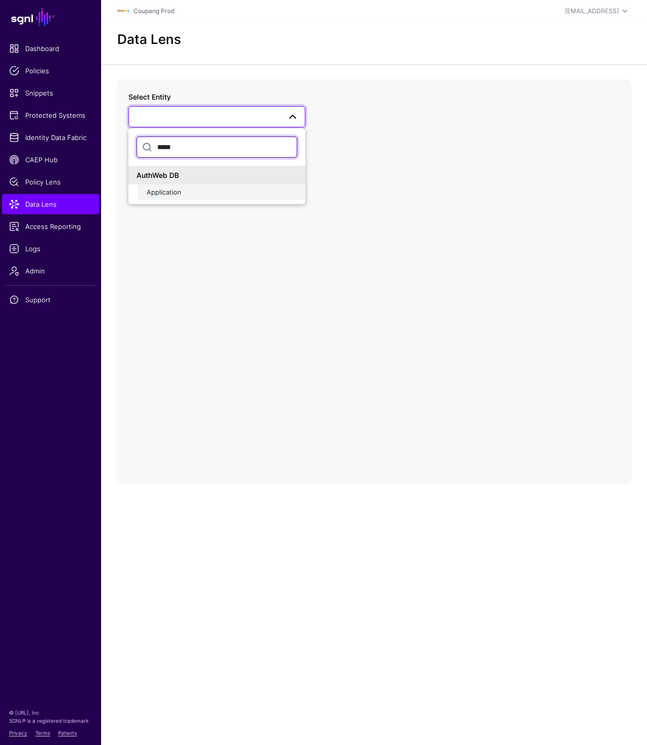
type input "*****"
click at [191, 197] on div "Application" at bounding box center [221, 192] width 151 height 10
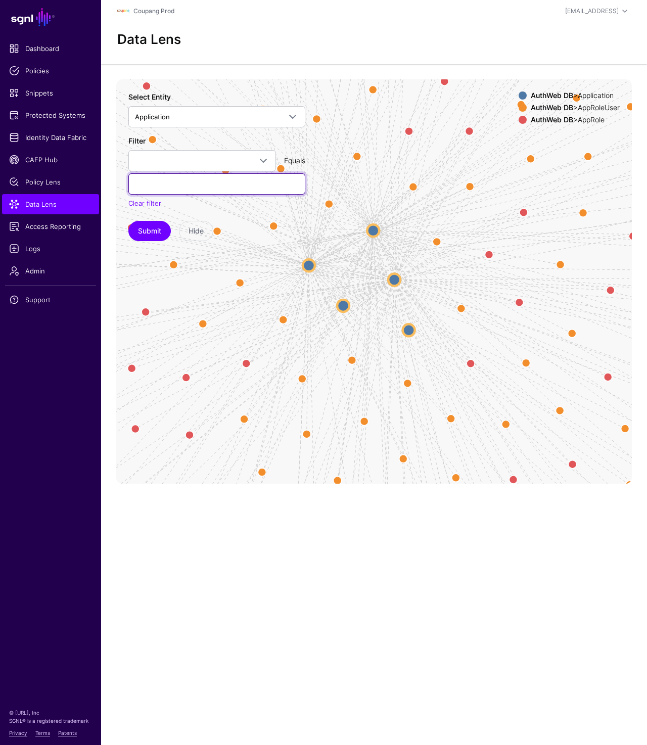
click at [161, 189] on input "text" at bounding box center [216, 183] width 177 height 21
paste input "**********"
type input "**********"
click at [198, 178] on input "**********" at bounding box center [216, 183] width 177 height 21
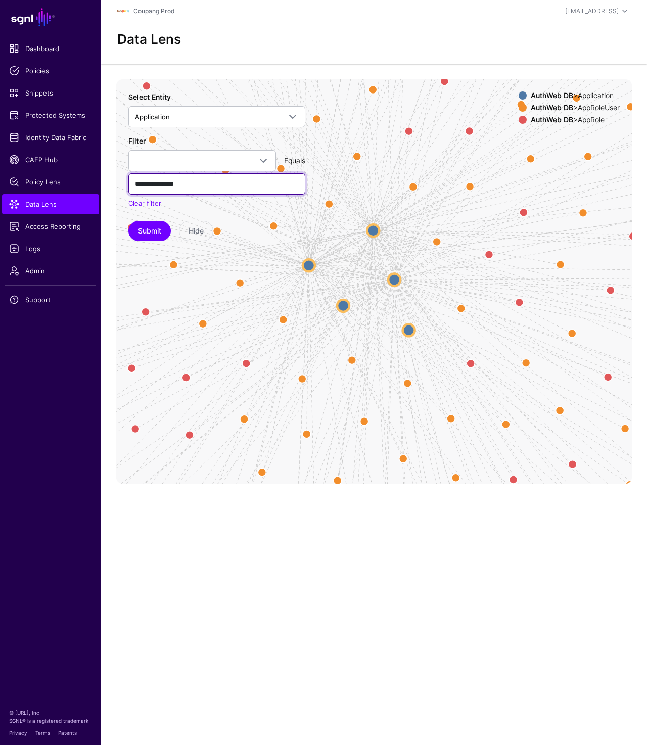
click at [198, 178] on input "**********" at bounding box center [216, 183] width 177 height 21
click at [195, 161] on span at bounding box center [202, 161] width 134 height 12
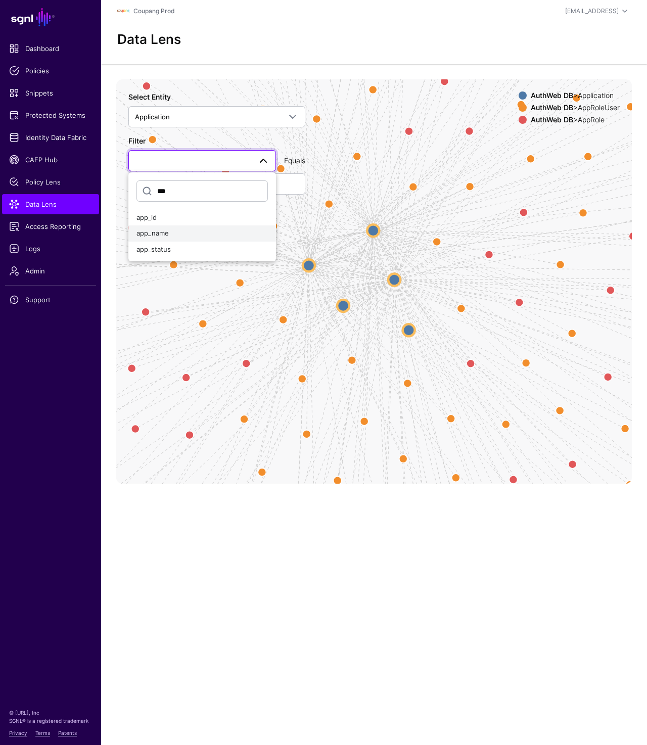
type input "***"
click at [163, 231] on span "app_name" at bounding box center [152, 233] width 32 height 8
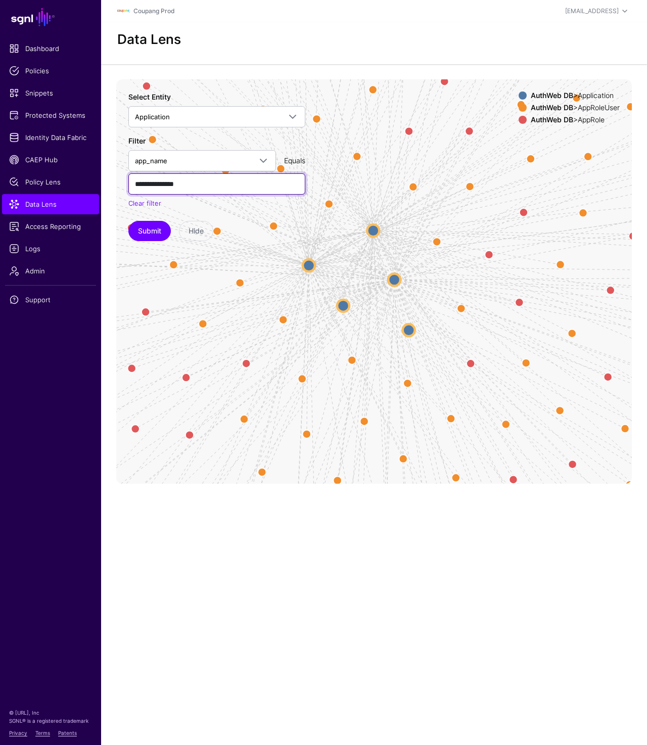
click at [185, 191] on input "**********" at bounding box center [216, 183] width 177 height 21
type input "******"
click at [144, 233] on button "Submit" at bounding box center [149, 231] width 42 height 20
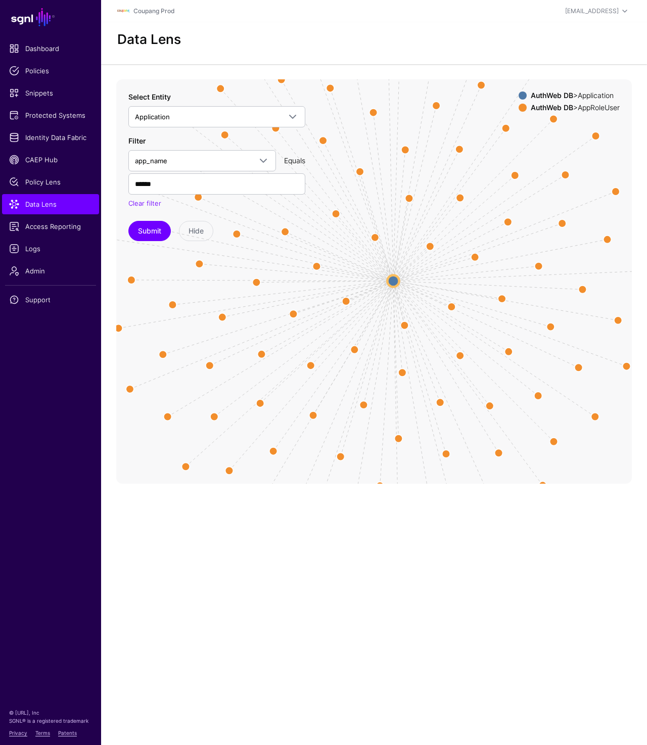
click at [392, 279] on circle at bounding box center [393, 281] width 12 height 12
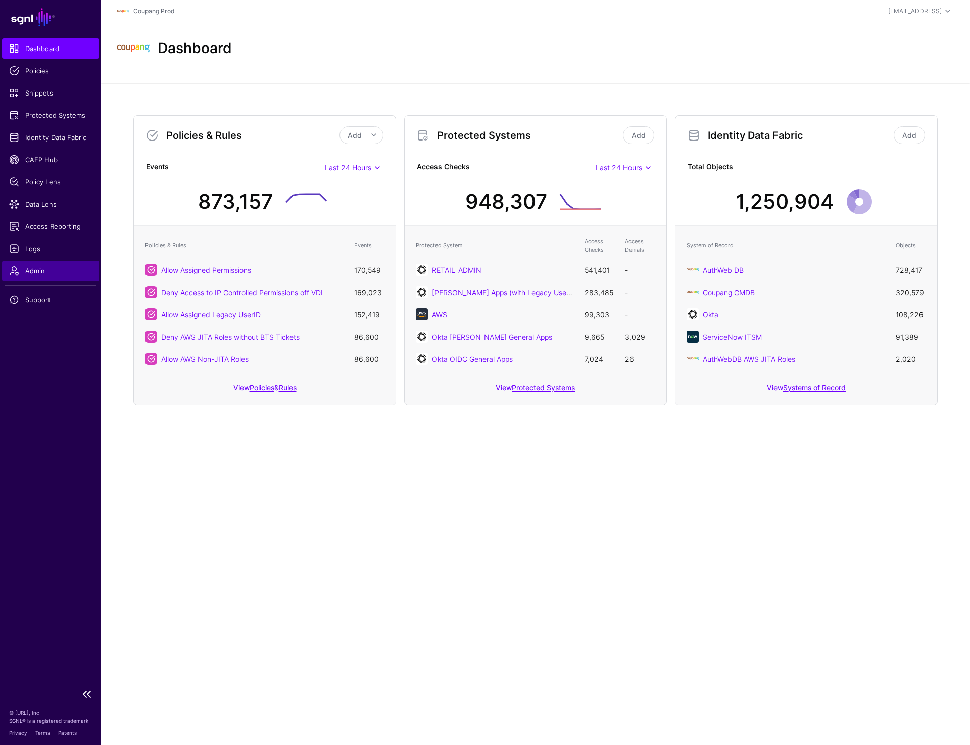
click at [59, 272] on span "Admin" at bounding box center [50, 271] width 83 height 10
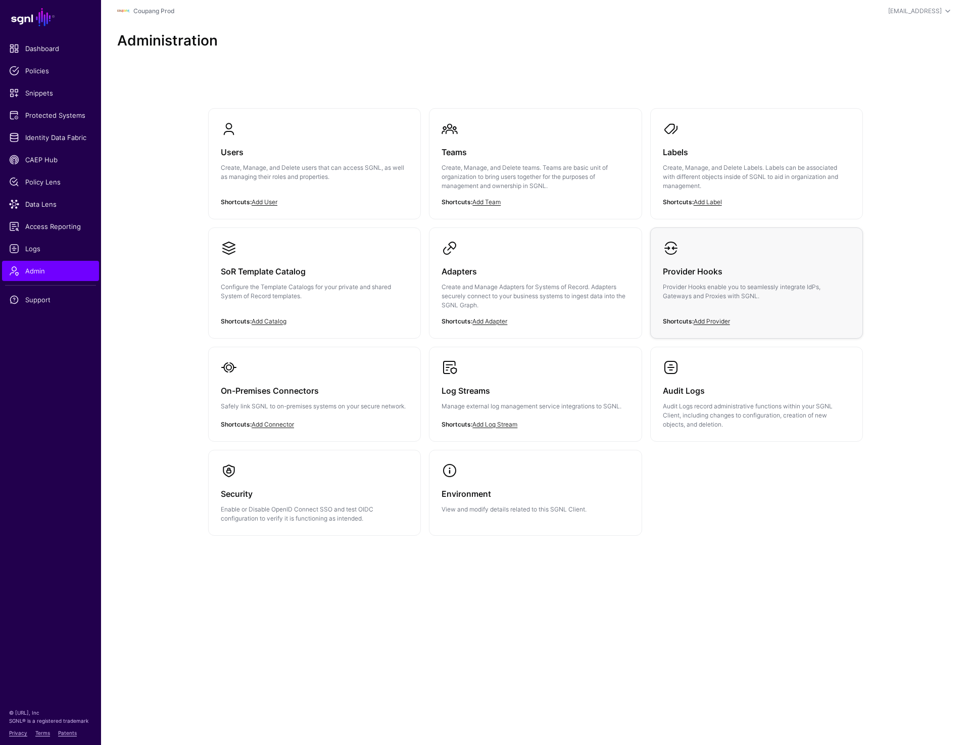
click at [702, 297] on p "Provider Hooks enable you to seamlessly integrate IdPs, Gateways and Proxies wi…" at bounding box center [756, 291] width 187 height 18
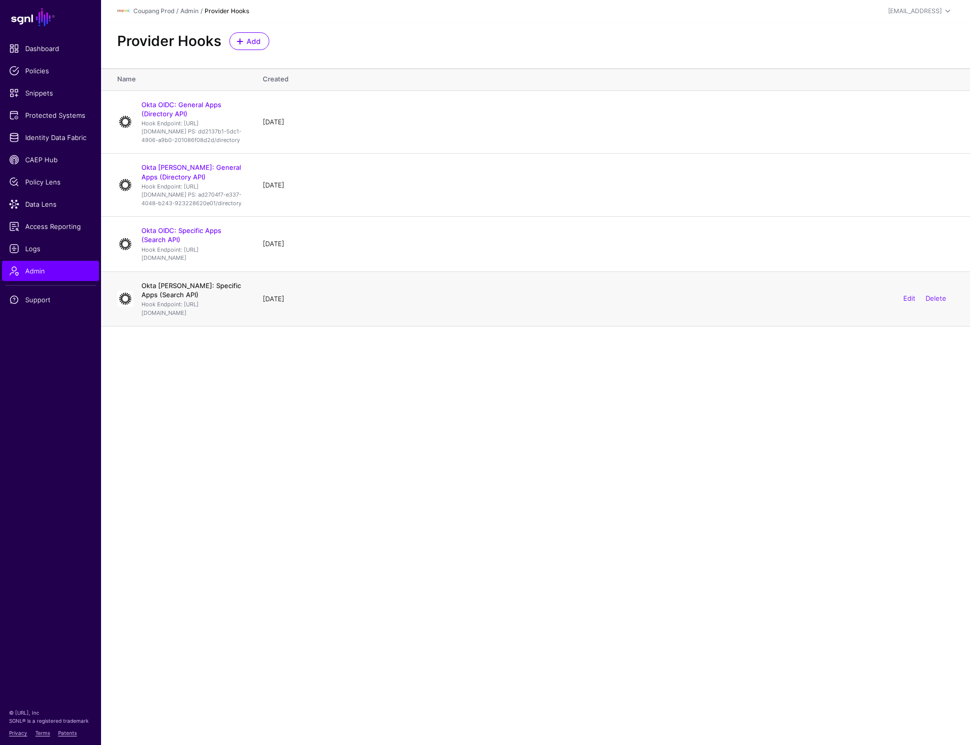
click at [200, 299] on link "Okta [PERSON_NAME]: Specific Apps (Search API)" at bounding box center [191, 289] width 100 height 17
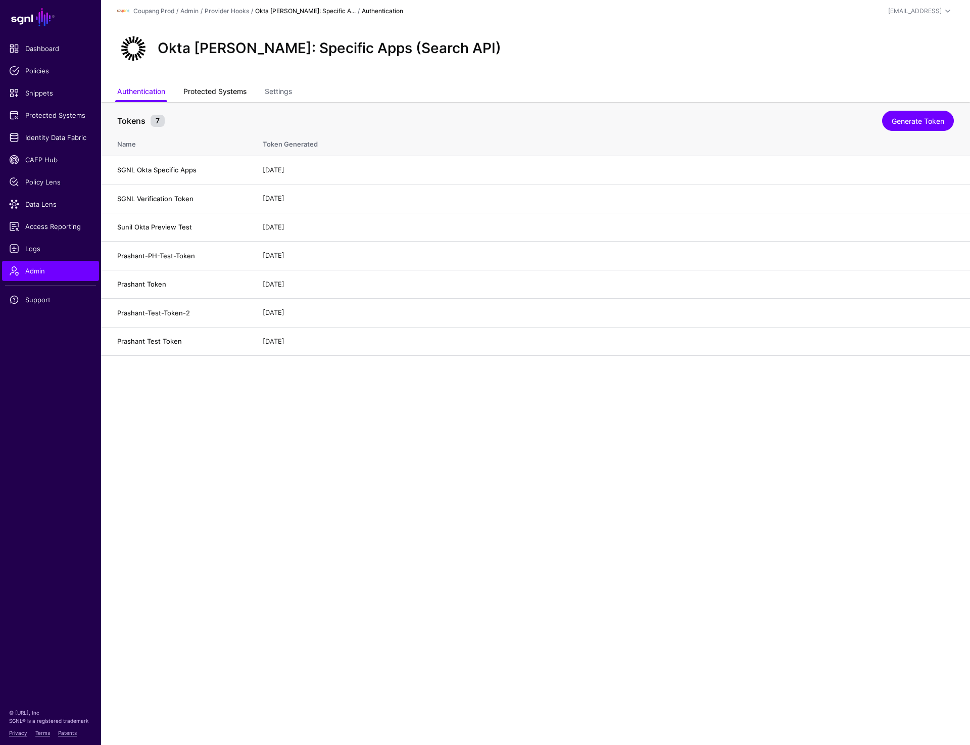
click at [209, 90] on link "Protected Systems" at bounding box center [214, 92] width 63 height 19
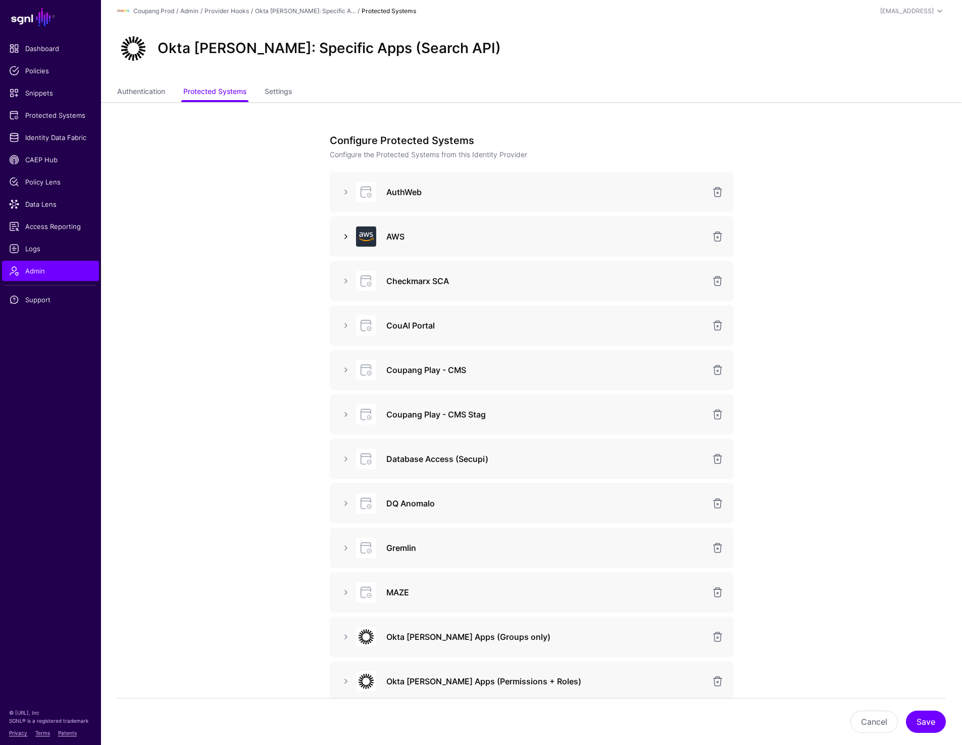
click at [342, 232] on link at bounding box center [346, 236] width 12 height 12
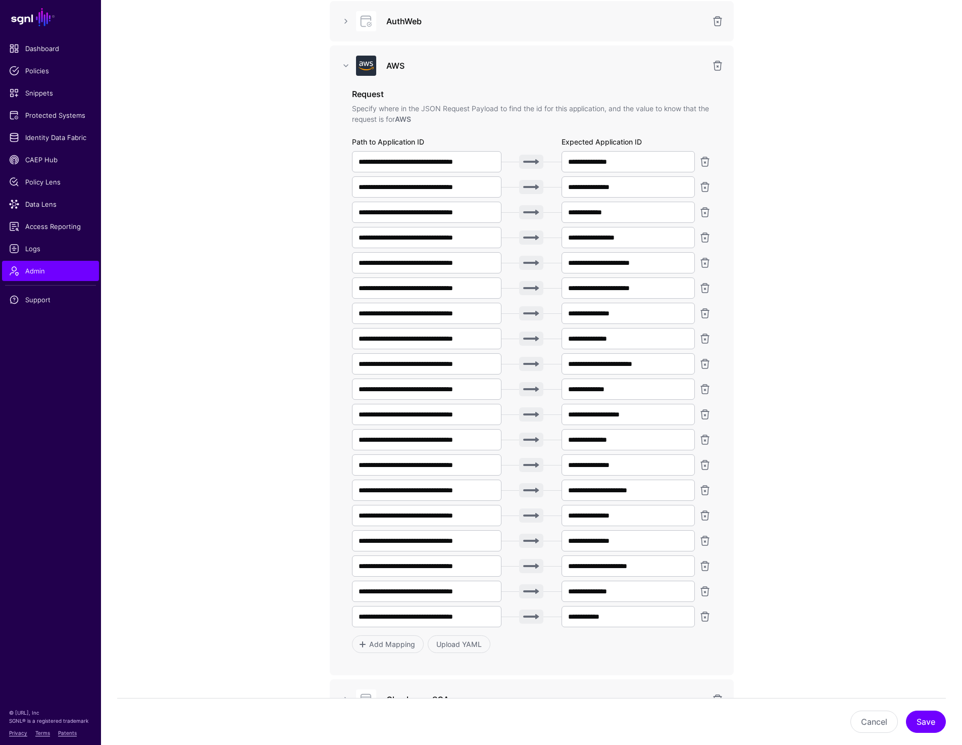
scroll to position [176, 0]
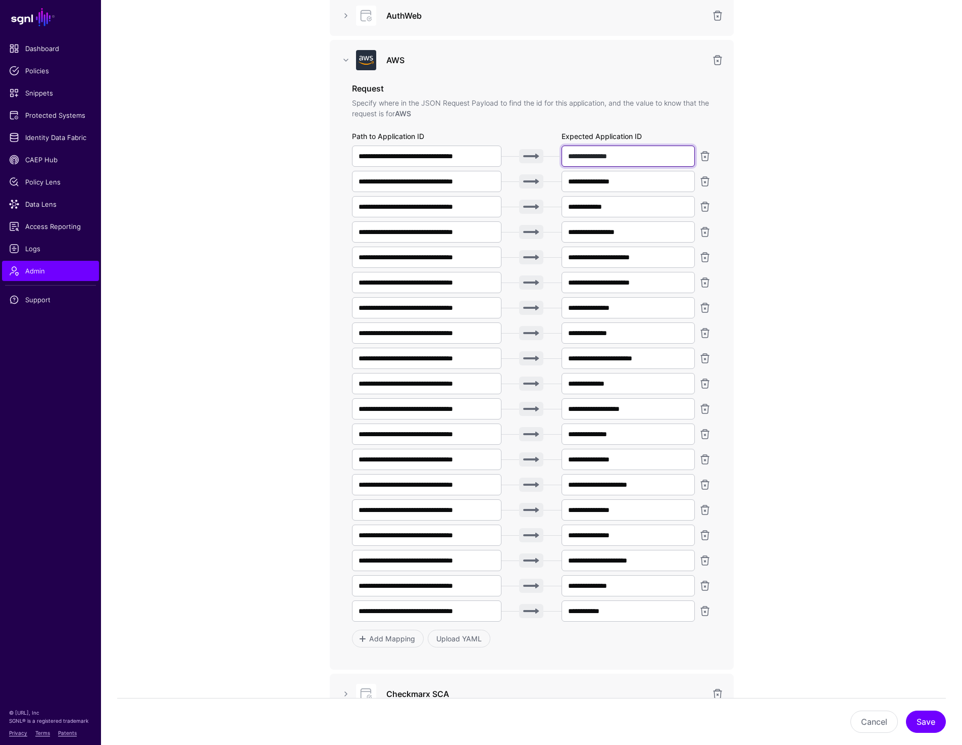
click at [636, 157] on input "**********" at bounding box center [629, 155] width 134 height 21
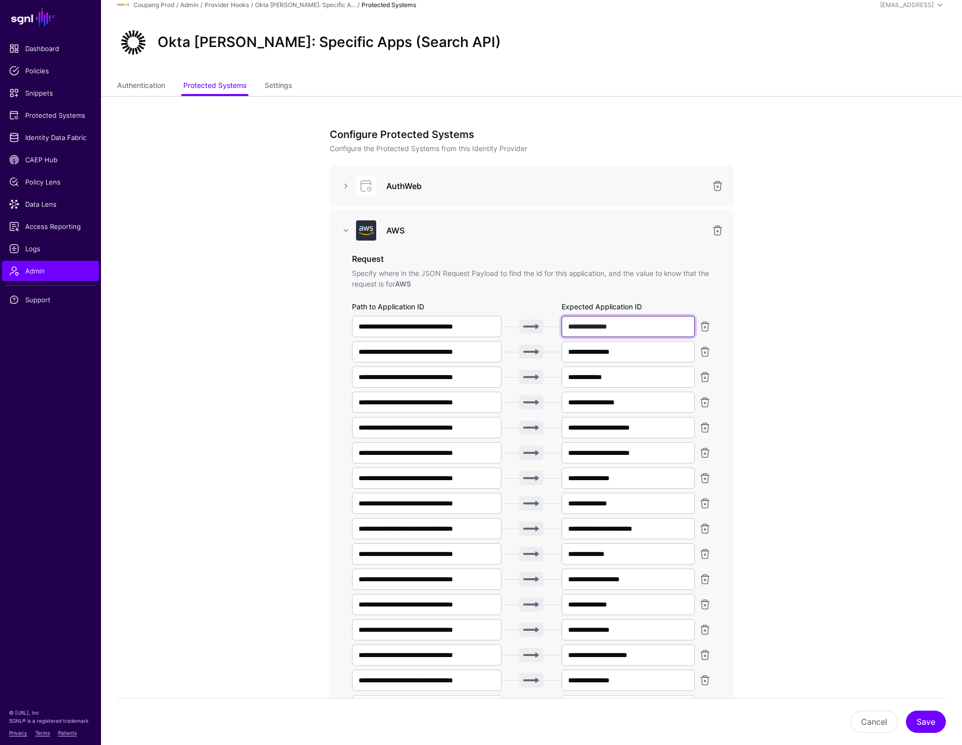
scroll to position [0, 0]
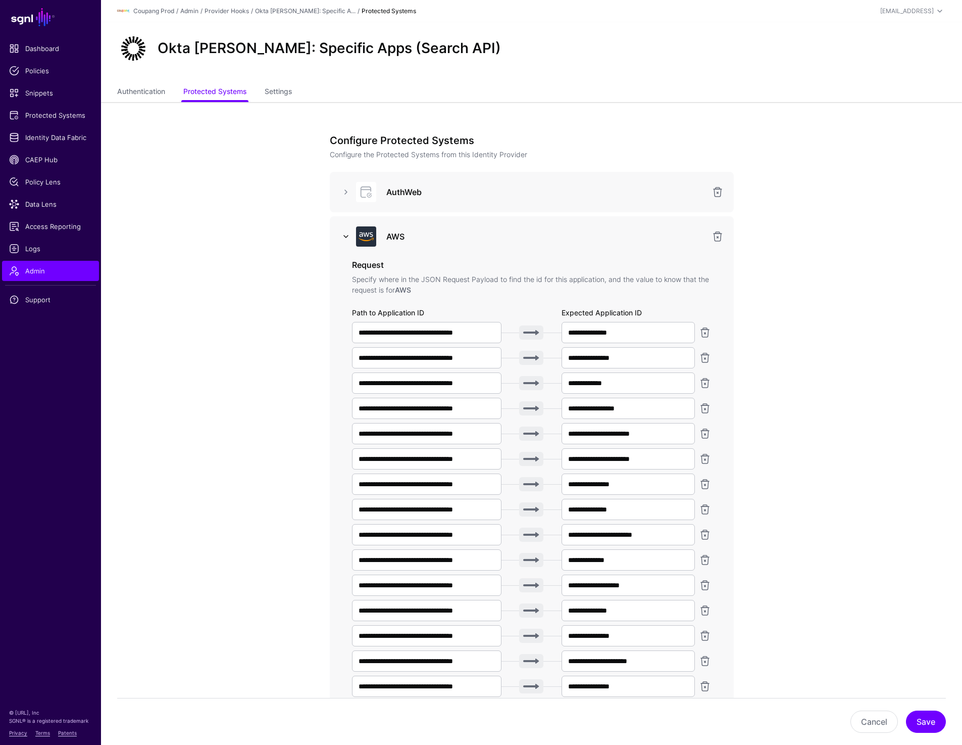
click at [347, 234] on link at bounding box center [346, 236] width 12 height 12
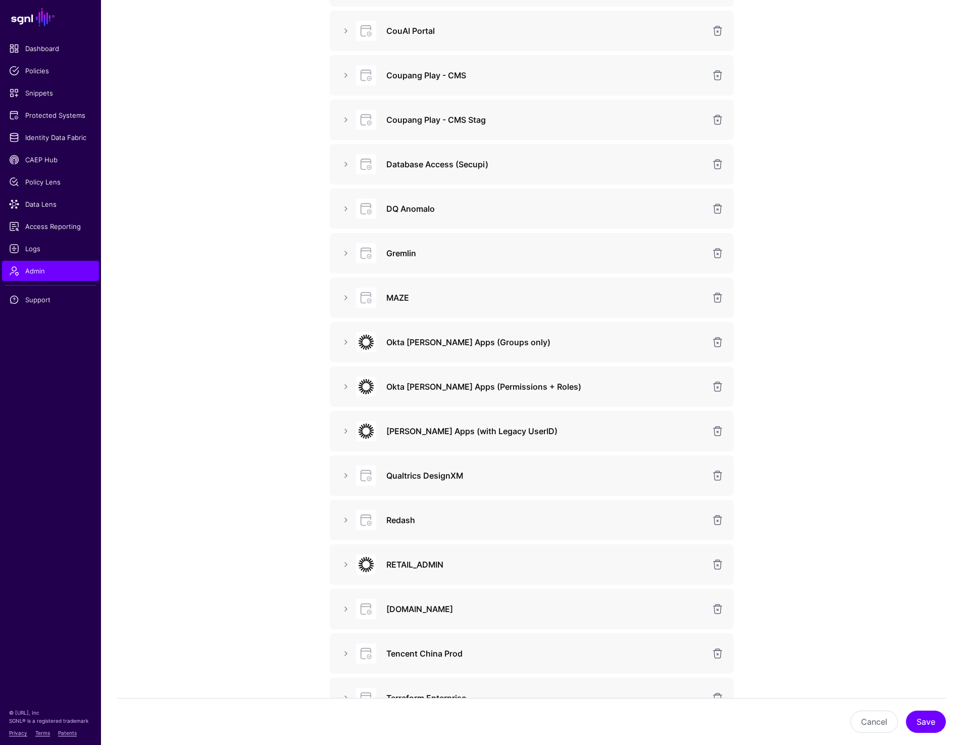
scroll to position [234, 0]
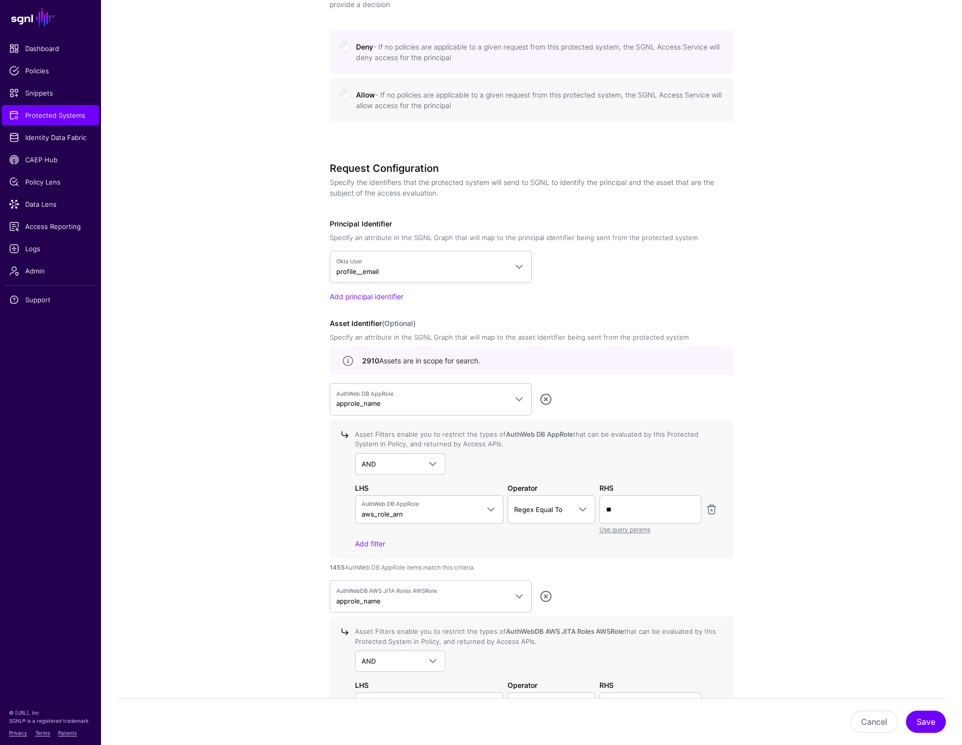
scroll to position [668, 0]
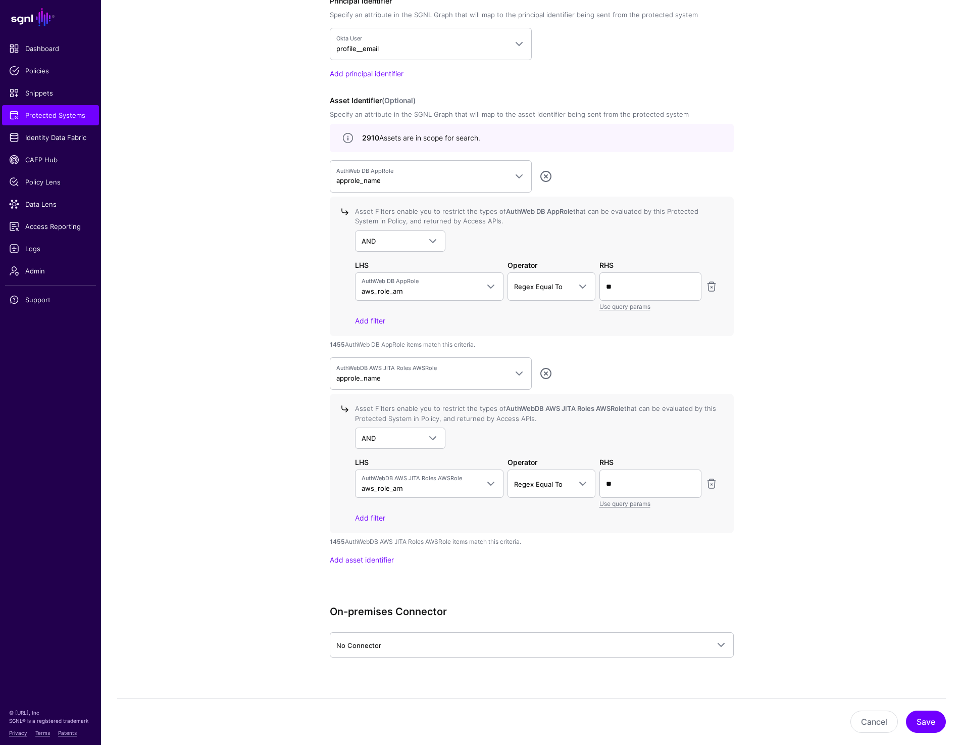
scroll to position [880, 0]
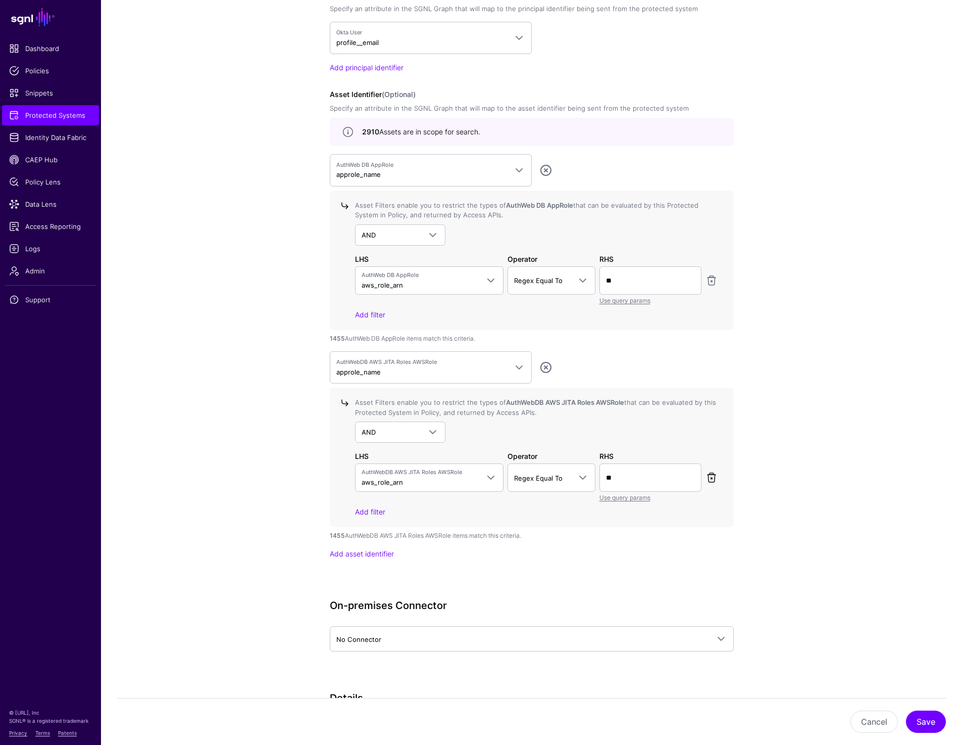
click at [715, 474] on link at bounding box center [712, 477] width 12 height 12
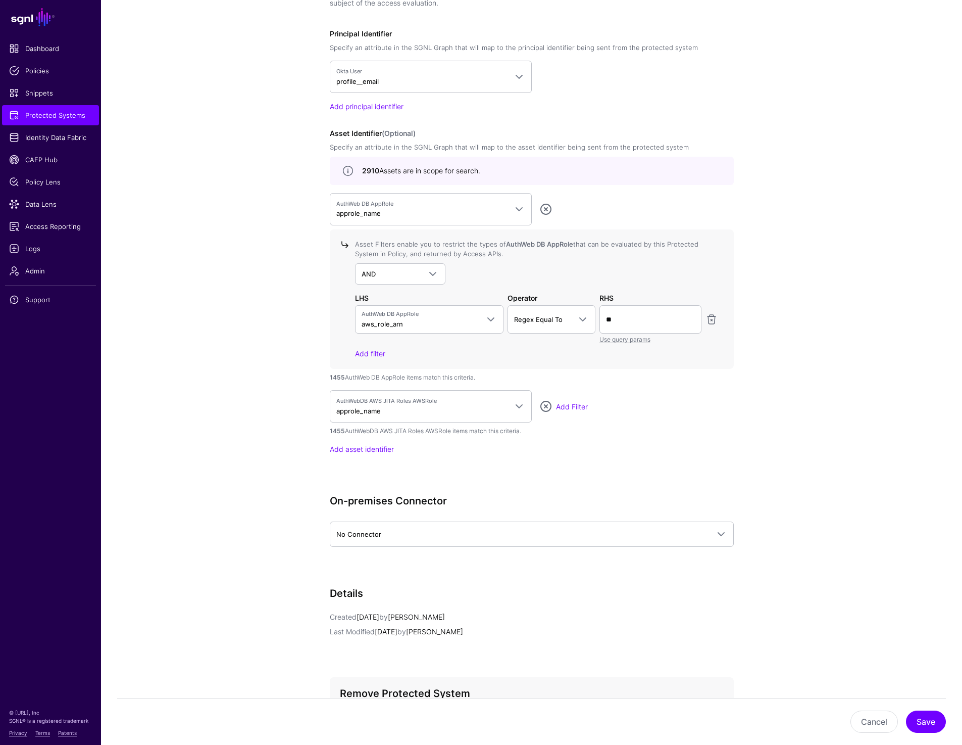
scroll to position [839, 0]
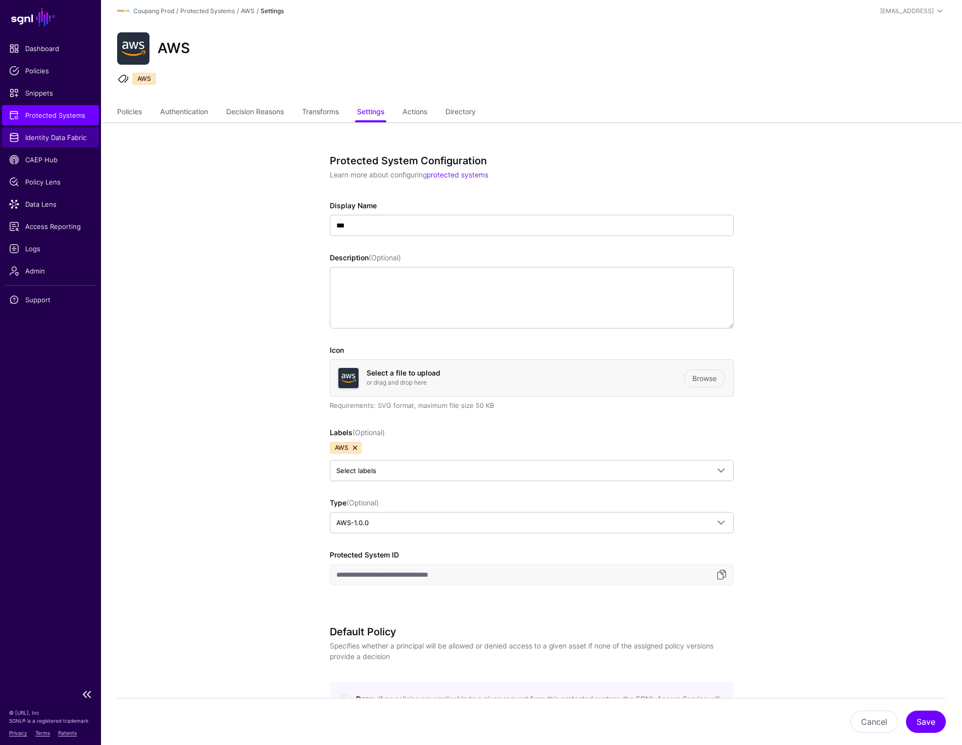
click at [36, 138] on span "Identity Data Fabric" at bounding box center [50, 137] width 83 height 10
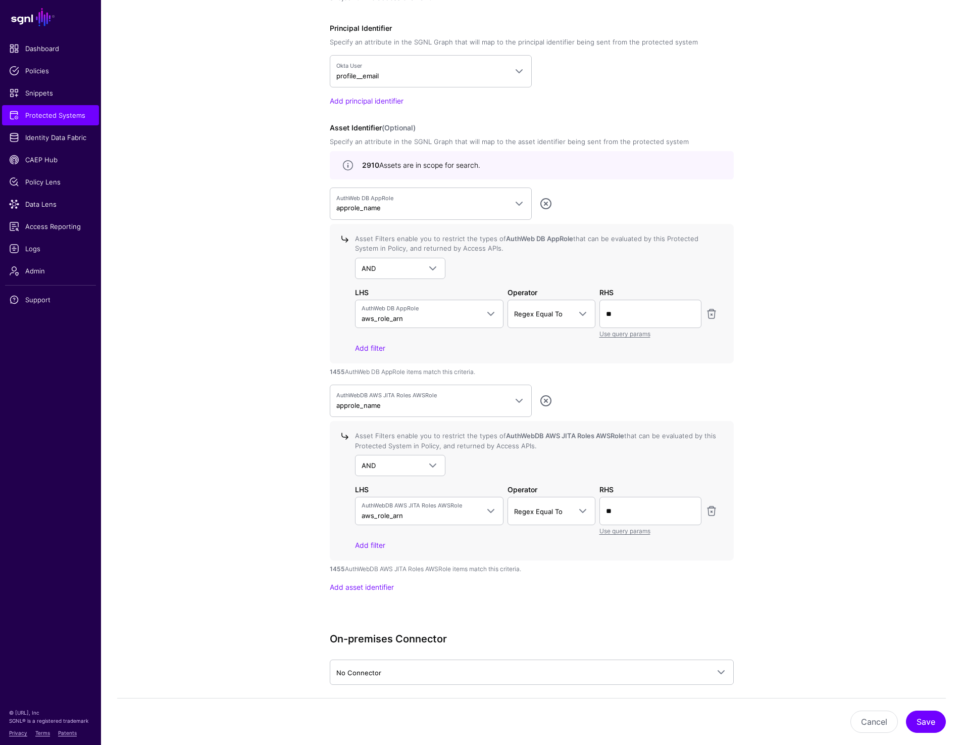
scroll to position [857, 0]
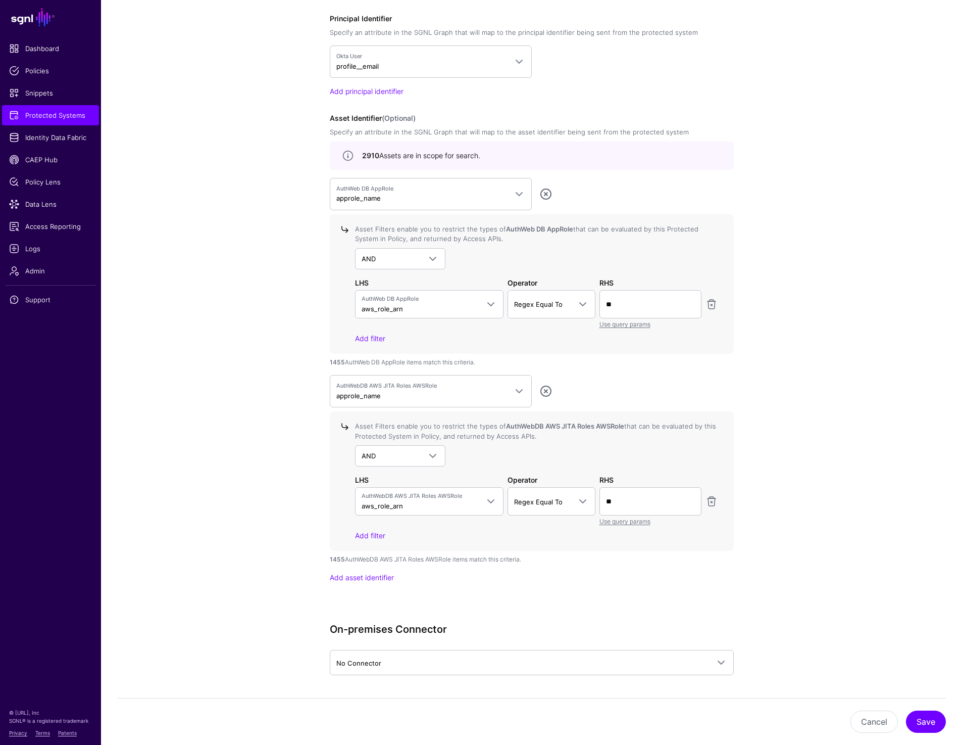
click at [217, 130] on app-integrations-details-form "**********" at bounding box center [531, 121] width 861 height 1712
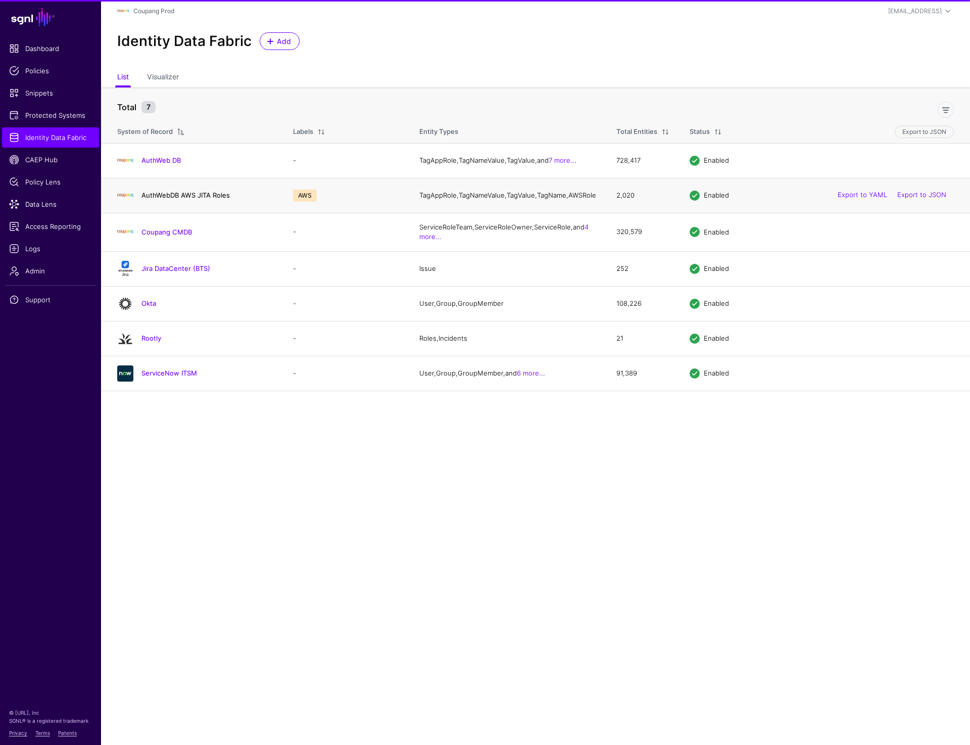
click at [187, 198] on link "AuthWebDB AWS JITA Roles" at bounding box center [185, 195] width 88 height 8
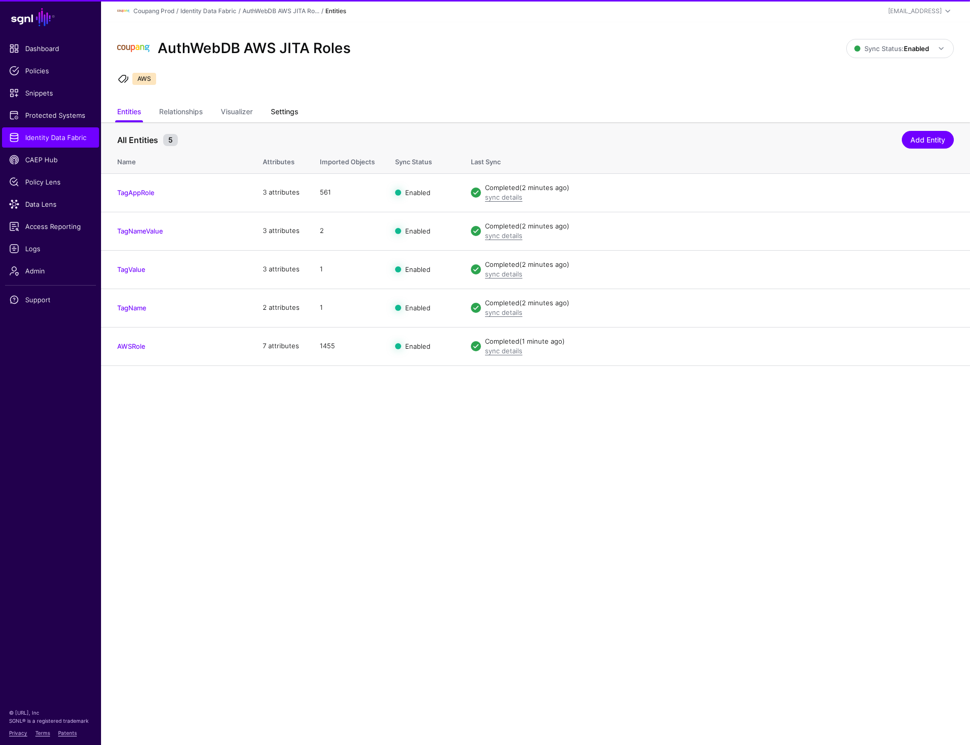
click at [294, 107] on link "Settings" at bounding box center [284, 112] width 27 height 19
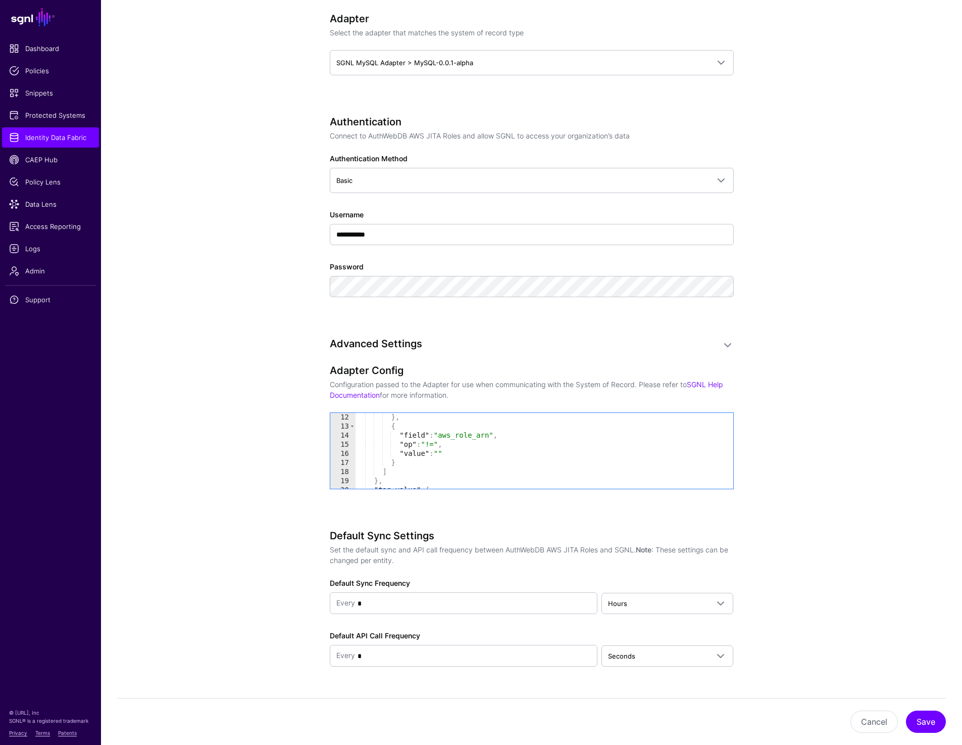
scroll to position [600, 0]
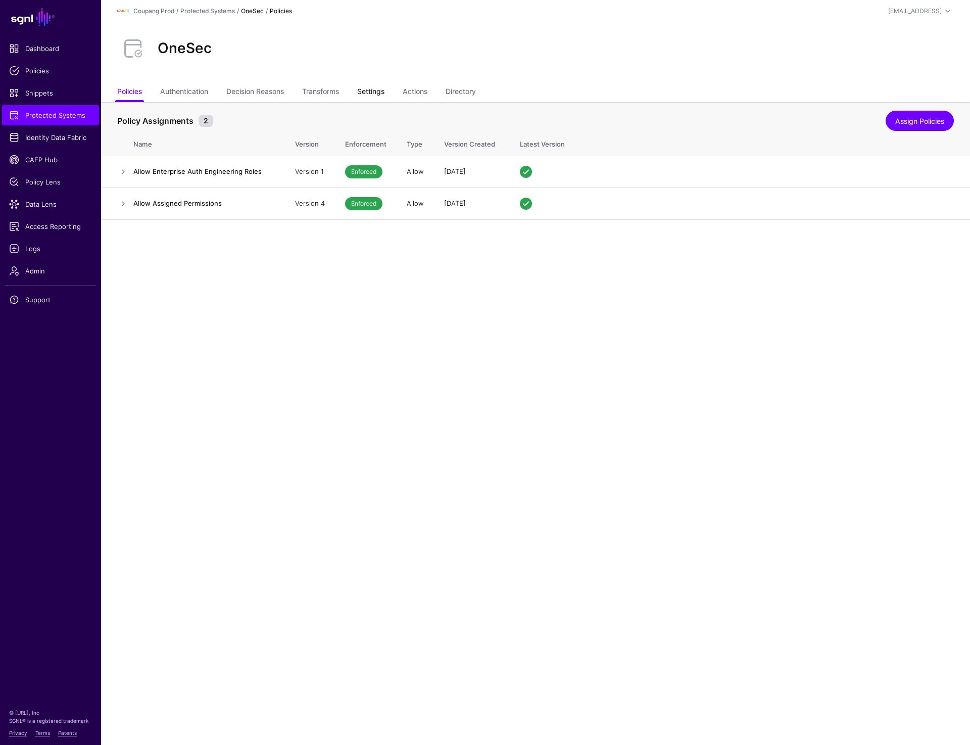
click at [376, 91] on link "Settings" at bounding box center [370, 92] width 27 height 19
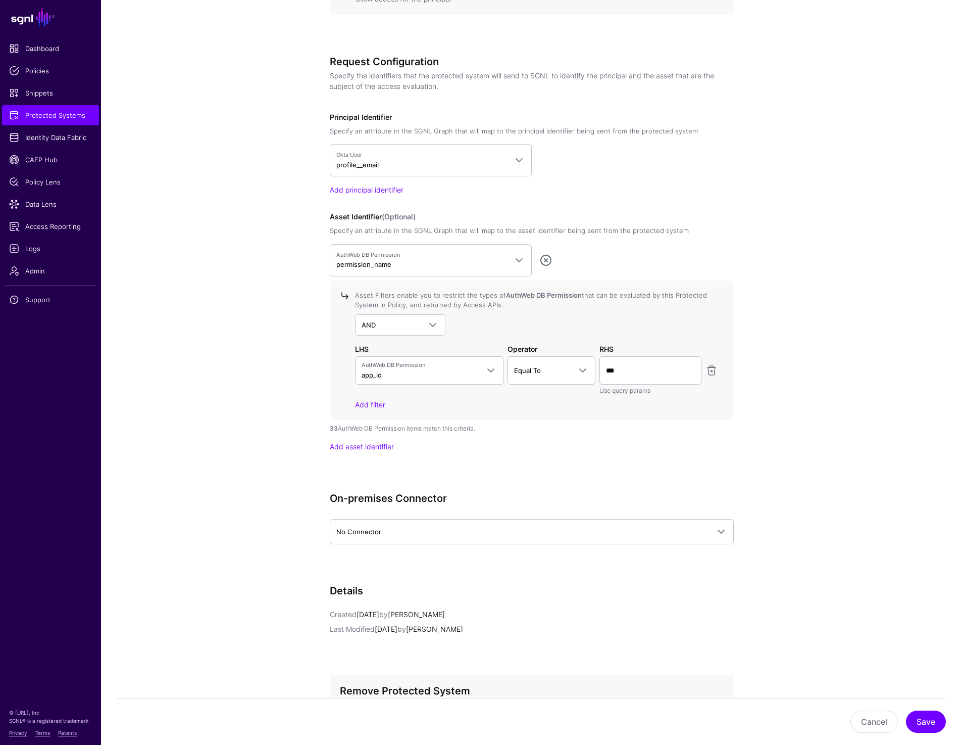
scroll to position [721, 0]
click at [153, 387] on app-integrations-details-form "**********" at bounding box center [531, 113] width 861 height 1465
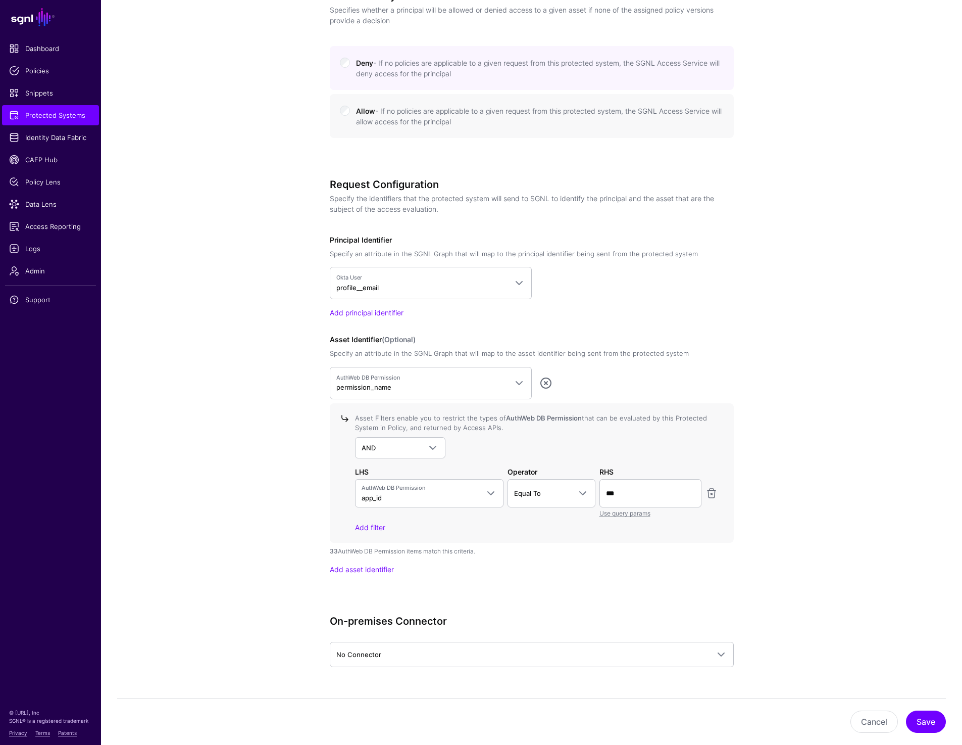
scroll to position [596, 0]
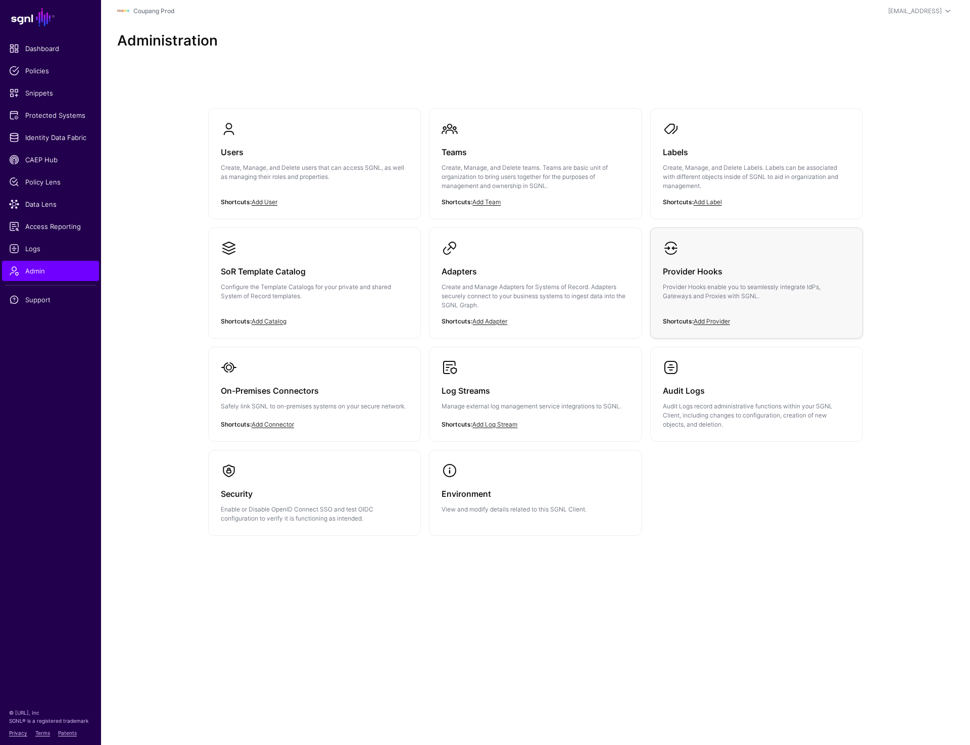
click at [742, 274] on h3 "Provider Hooks" at bounding box center [756, 271] width 187 height 14
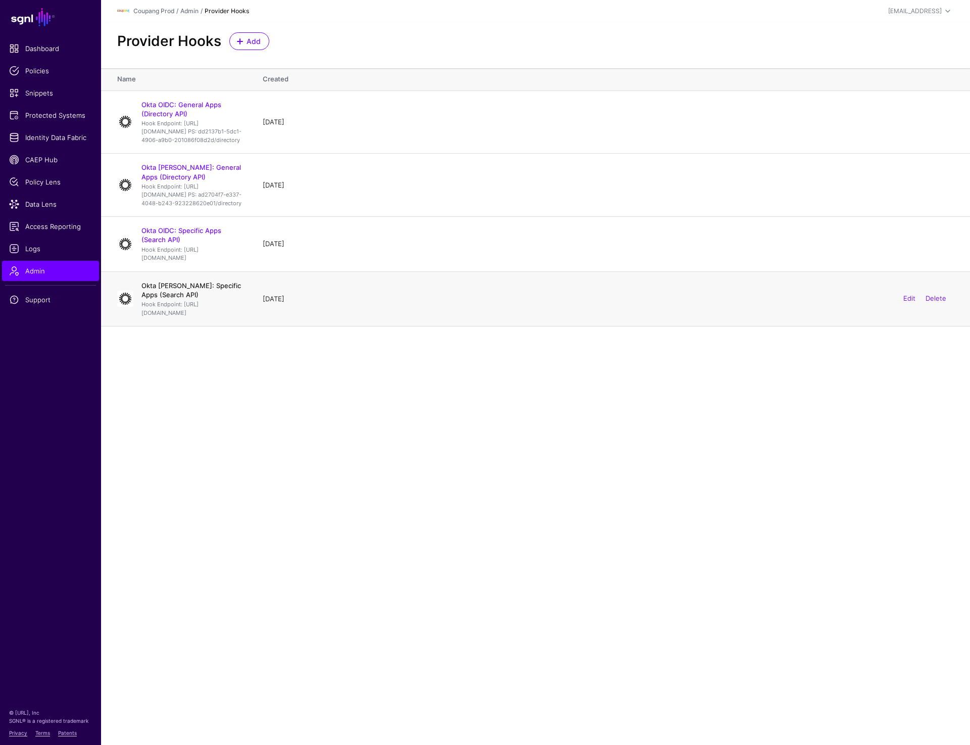
click at [204, 299] on link "Okta [PERSON_NAME]: Specific Apps (Search API)" at bounding box center [191, 289] width 100 height 17
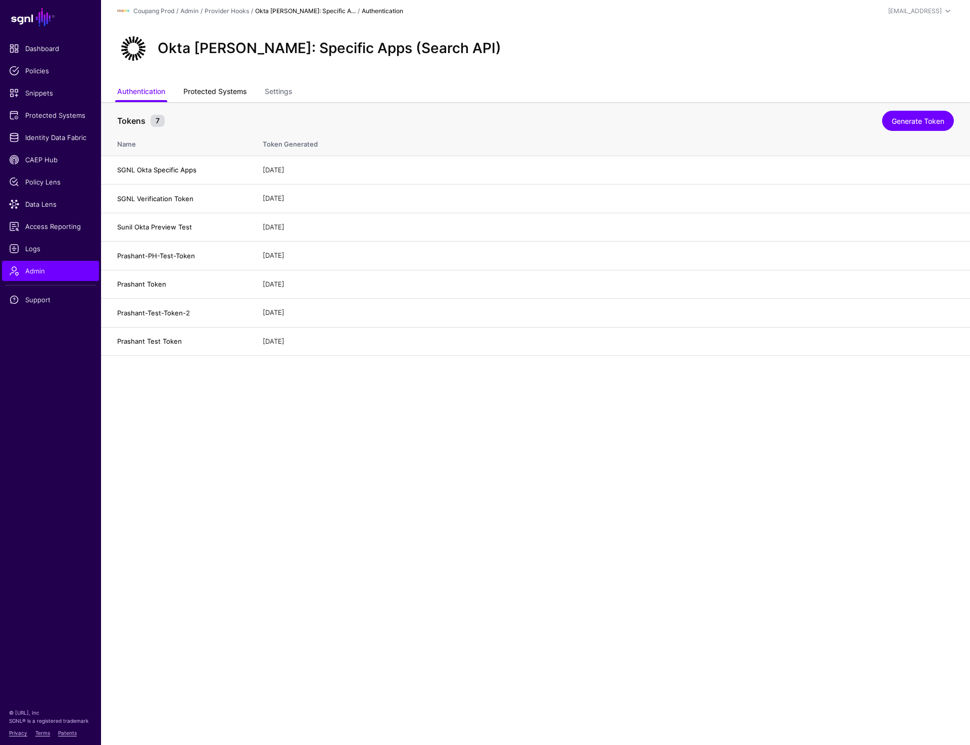
click at [200, 92] on link "Protected Systems" at bounding box center [214, 92] width 63 height 19
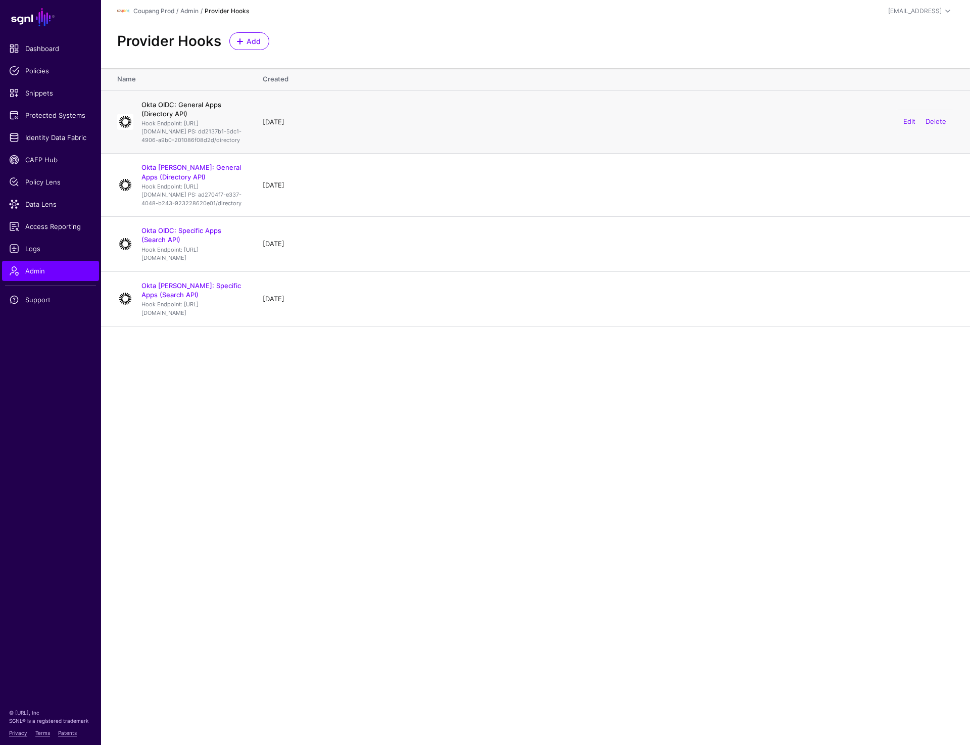
click at [203, 101] on link "Okta OIDC: General Apps (Directory API)" at bounding box center [181, 109] width 80 height 17
click at [198, 243] on link "Okta OIDC: Specific Apps (Search API)" at bounding box center [181, 234] width 80 height 17
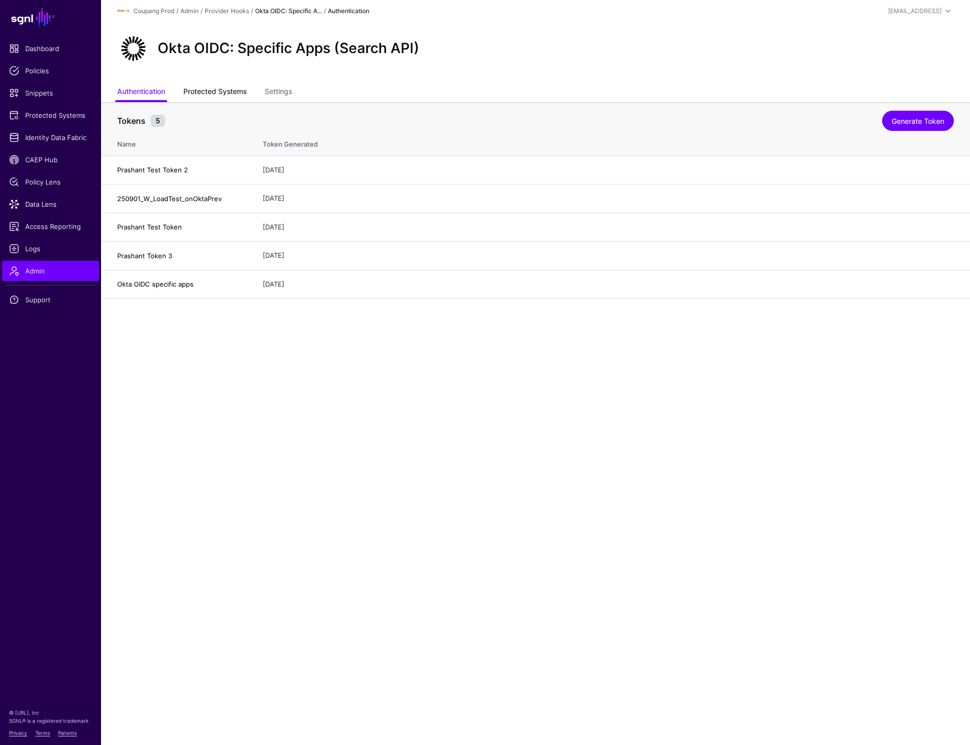
click at [239, 89] on link "Protected Systems" at bounding box center [214, 92] width 63 height 19
